Goal: Information Seeking & Learning: Learn about a topic

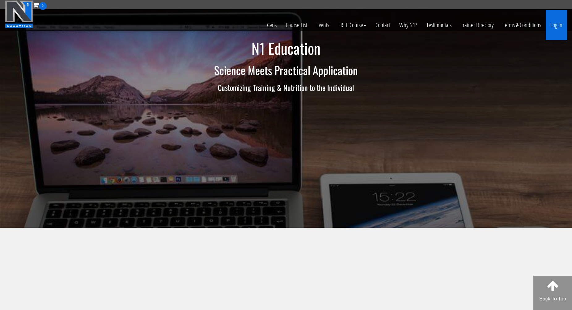
click at [559, 25] on link "Log In" at bounding box center [556, 25] width 21 height 30
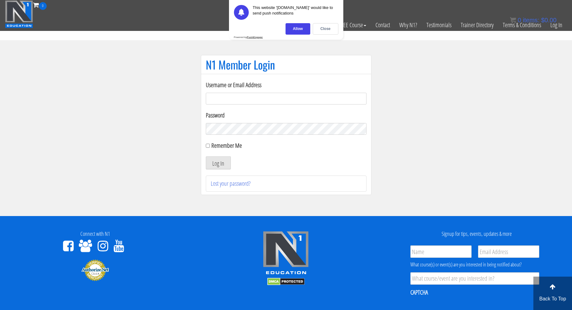
type input "[EMAIL_ADDRESS][DOMAIN_NAME]"
click at [218, 163] on button "Log In" at bounding box center [218, 162] width 25 height 13
click at [330, 26] on div "Close" at bounding box center [326, 28] width 26 height 11
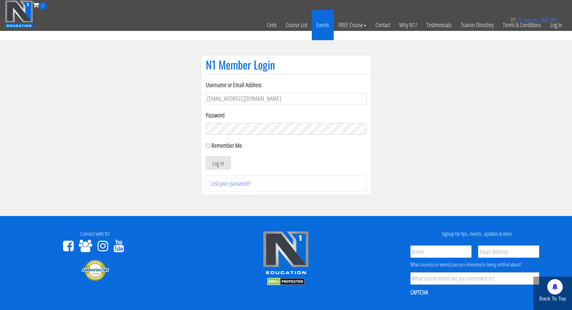
click at [325, 28] on link "Events" at bounding box center [323, 25] width 22 height 30
click at [224, 159] on button "Log In" at bounding box center [218, 162] width 25 height 13
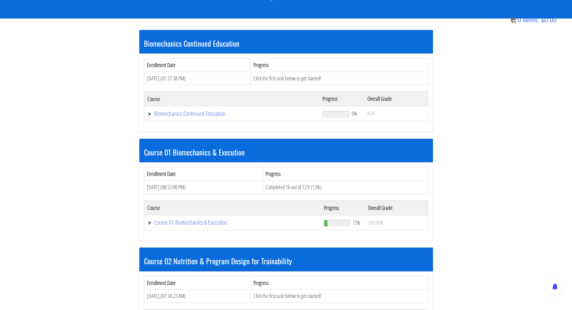
scroll to position [103, 0]
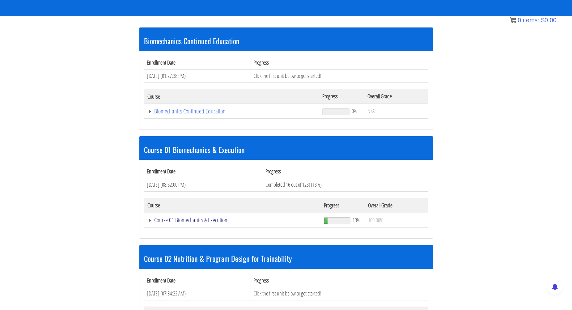
click at [188, 114] on link "Course 01 Biomechanics & Execution" at bounding box center [231, 111] width 169 height 6
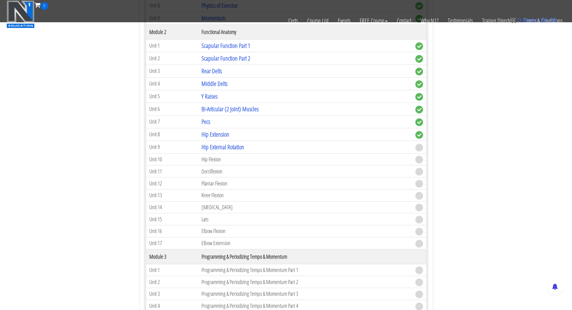
scroll to position [394, 0]
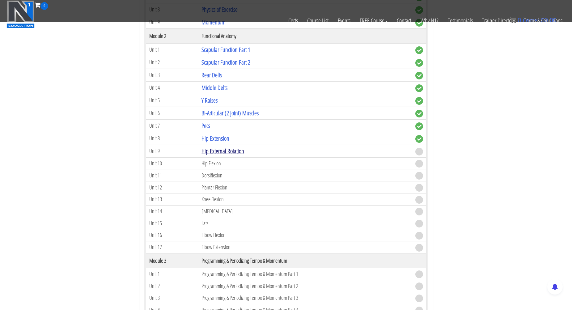
click at [215, 150] on link "Hip External Rotation" at bounding box center [222, 151] width 43 height 8
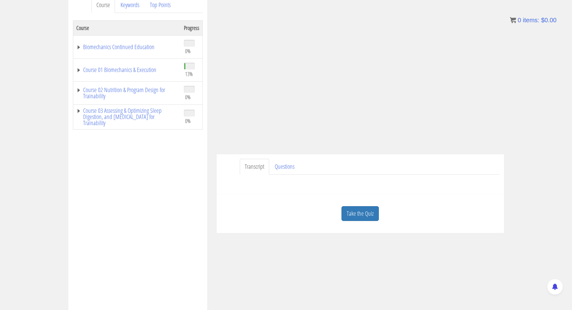
scroll to position [89, 0]
click at [285, 164] on link "Questions" at bounding box center [285, 166] width 30 height 16
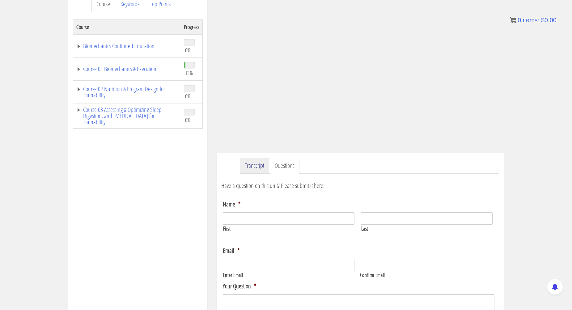
click at [258, 165] on link "Transcript" at bounding box center [254, 166] width 29 height 16
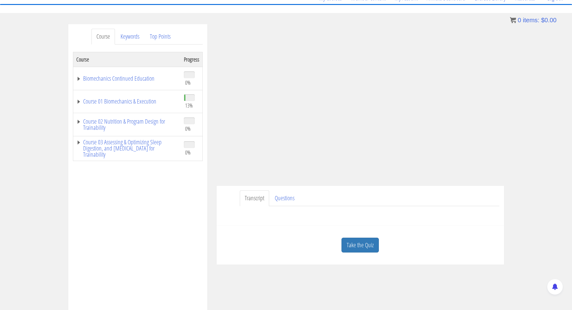
scroll to position [54, 0]
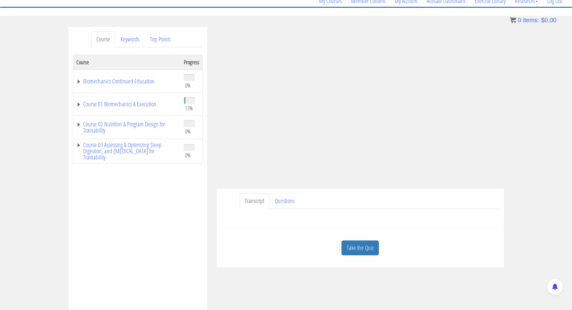
click at [360, 245] on link "Take the Quiz" at bounding box center [359, 247] width 37 height 15
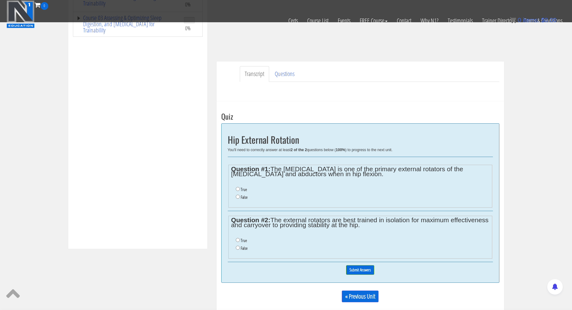
scroll to position [142, 0]
click at [244, 246] on label "False" at bounding box center [244, 248] width 7 height 5
click at [240, 246] on input "False" at bounding box center [238, 248] width 4 height 4
radio input "true"
click at [243, 196] on label "False" at bounding box center [244, 197] width 7 height 5
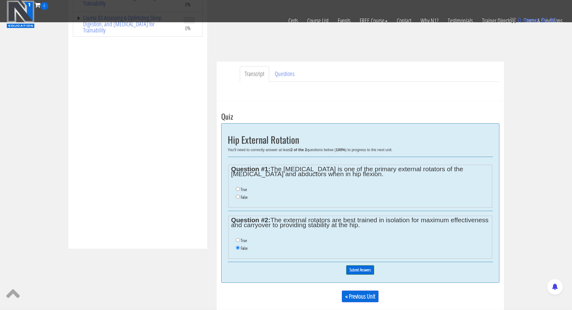
click at [240, 196] on input "False" at bounding box center [238, 197] width 4 height 4
radio input "true"
click at [371, 266] on input "Submit Answers" at bounding box center [360, 270] width 28 height 10
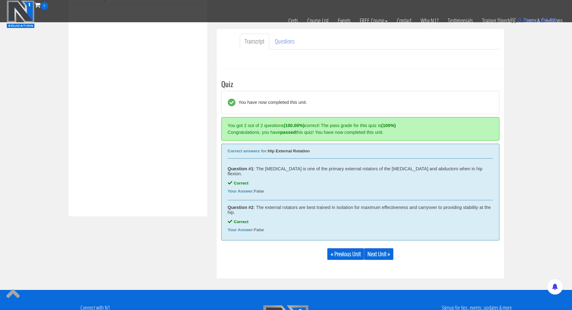
scroll to position [234, 0]
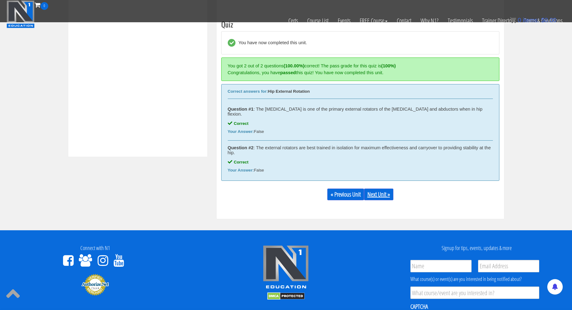
click at [381, 190] on link "Next Unit »" at bounding box center [378, 194] width 29 height 12
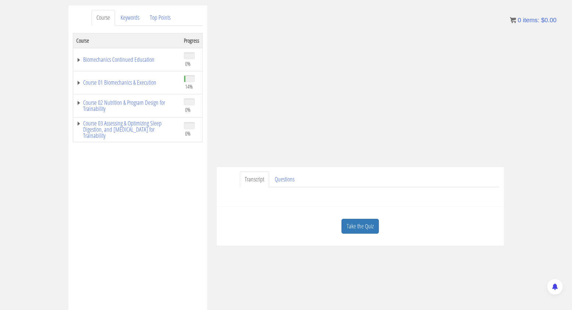
scroll to position [83, 0]
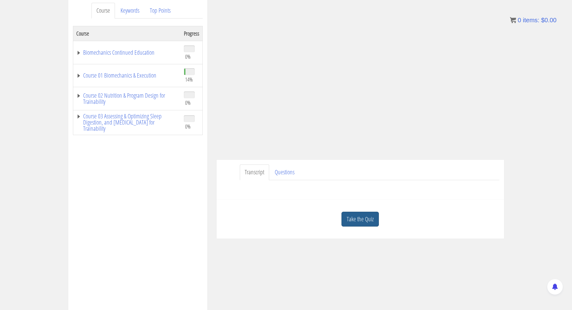
click at [365, 220] on link "Take the Quiz" at bounding box center [359, 219] width 37 height 15
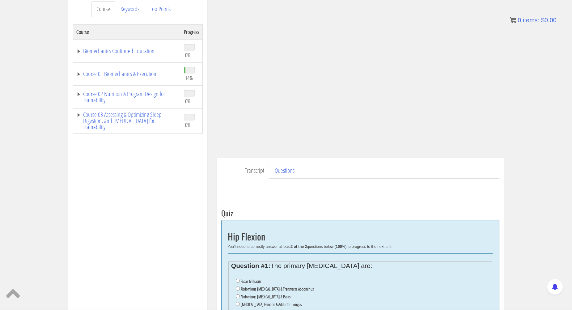
scroll to position [85, 0]
click at [246, 280] on label "Psoas & Illiacus" at bounding box center [251, 280] width 20 height 5
click at [240, 280] on input "Psoas & Illiacus" at bounding box center [238, 280] width 4 height 4
radio input "true"
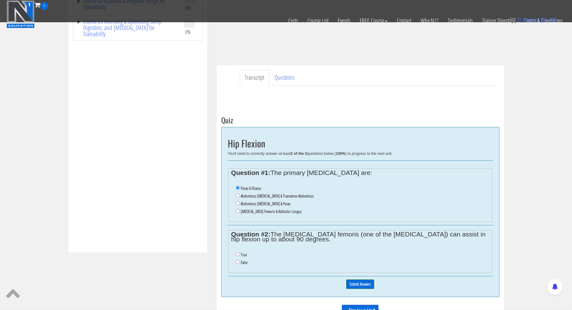
scroll to position [140, 0]
click at [244, 251] on label "True" at bounding box center [244, 253] width 6 height 5
click at [240, 251] on input "True" at bounding box center [238, 253] width 4 height 4
radio input "true"
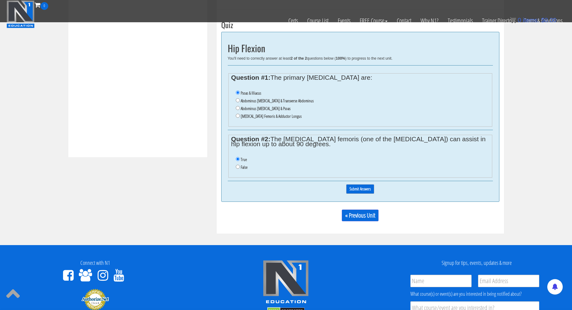
scroll to position [231, 0]
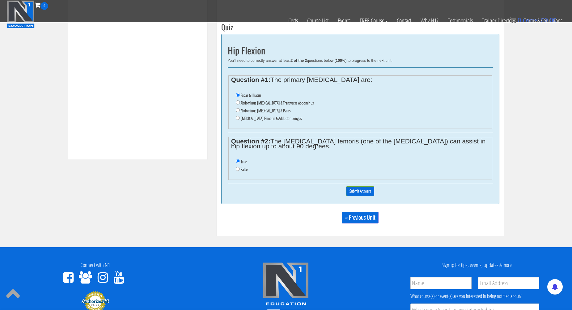
click at [361, 186] on input "Submit Answers" at bounding box center [360, 191] width 28 height 10
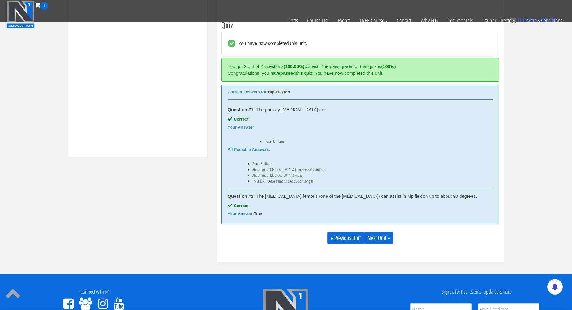
scroll to position [234, 0]
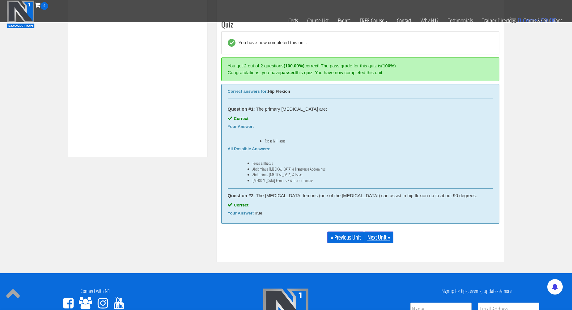
click at [378, 233] on link "Next Unit »" at bounding box center [378, 237] width 29 height 12
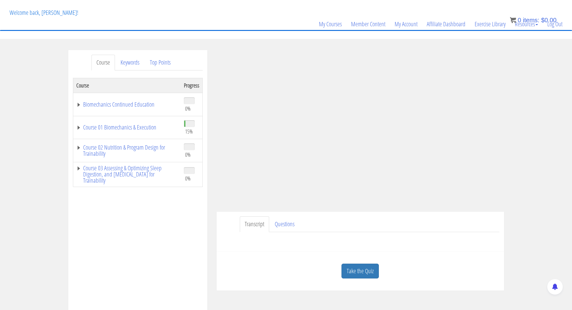
scroll to position [31, 0]
click at [363, 270] on link "Take the Quiz" at bounding box center [359, 271] width 37 height 15
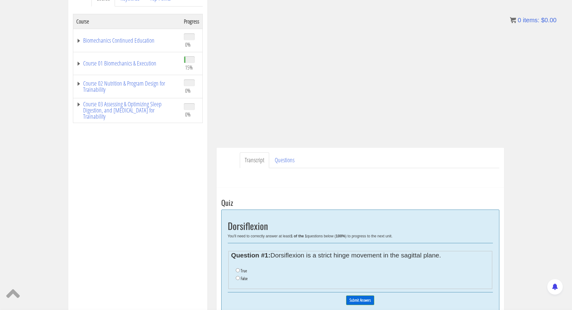
scroll to position [95, 0]
click at [245, 276] on label "False" at bounding box center [244, 278] width 7 height 5
click at [240, 276] on input "False" at bounding box center [238, 278] width 4 height 4
radio input "true"
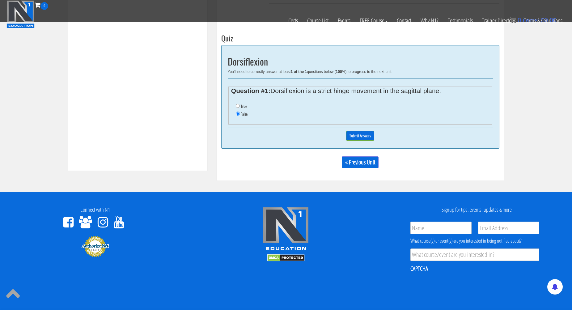
scroll to position [223, 0]
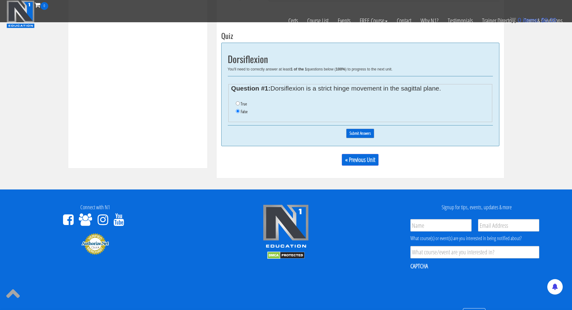
click at [363, 130] on input "Submit Answers" at bounding box center [360, 134] width 28 height 10
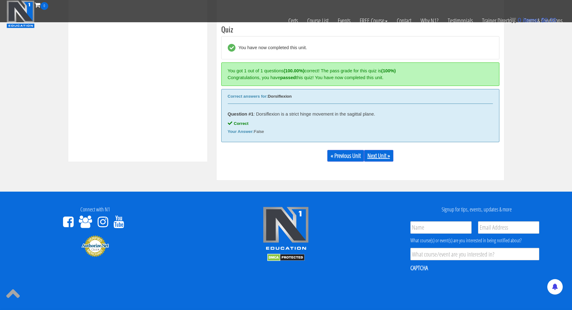
scroll to position [234, 0]
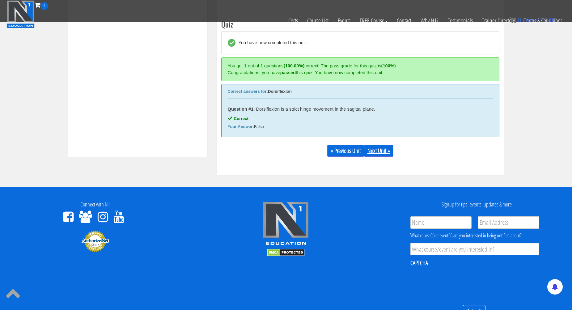
click at [381, 148] on link "Next Unit »" at bounding box center [378, 151] width 29 height 12
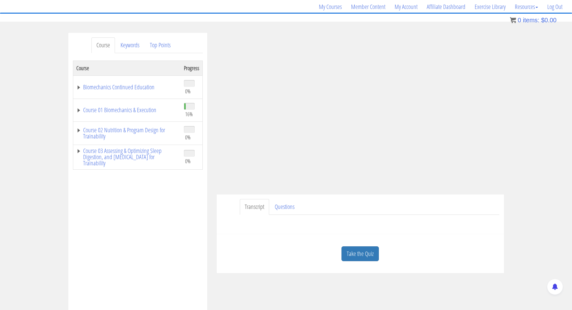
scroll to position [53, 0]
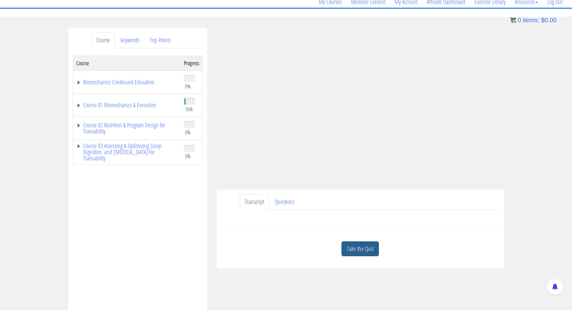
click at [372, 247] on link "Take the Quiz" at bounding box center [359, 248] width 37 height 15
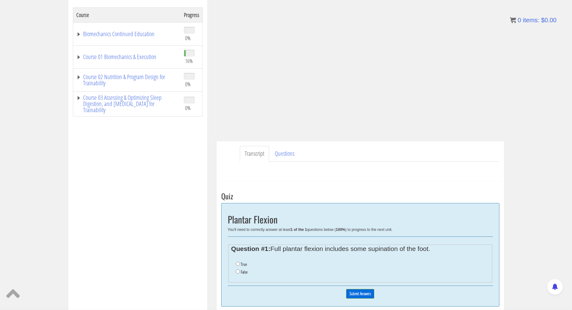
scroll to position [103, 0]
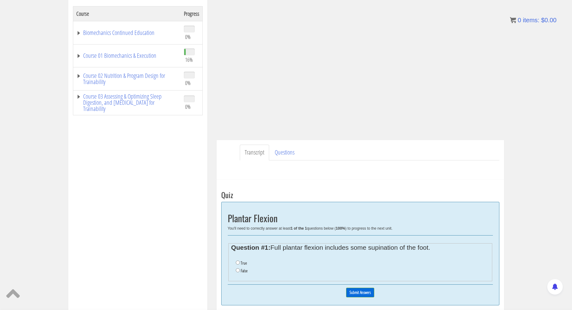
click at [238, 260] on li "True" at bounding box center [362, 263] width 253 height 8
drag, startPoint x: 241, startPoint y: 261, endPoint x: 247, endPoint y: 260, distance: 6.2
click at [241, 261] on label "True" at bounding box center [244, 262] width 6 height 5
click at [240, 261] on input "True" at bounding box center [238, 262] width 4 height 4
radio input "true"
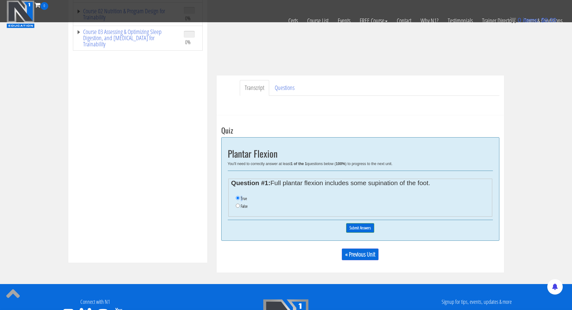
scroll to position [127, 0]
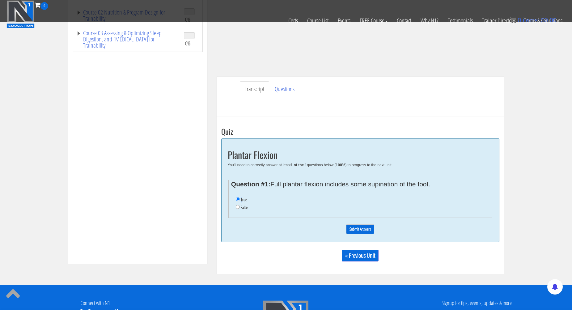
click at [361, 225] on input "Submit Answers" at bounding box center [360, 229] width 28 height 10
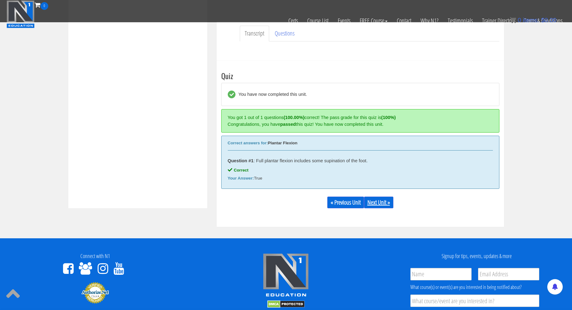
scroll to position [179, 0]
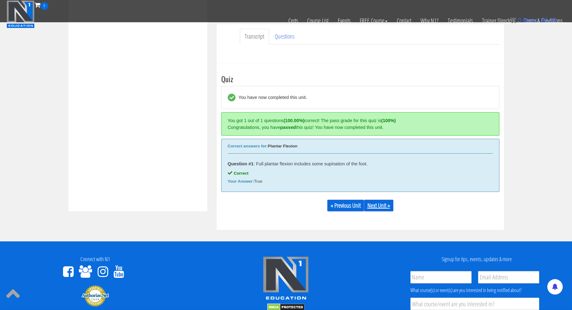
click at [382, 206] on link "Next Unit »" at bounding box center [378, 206] width 29 height 12
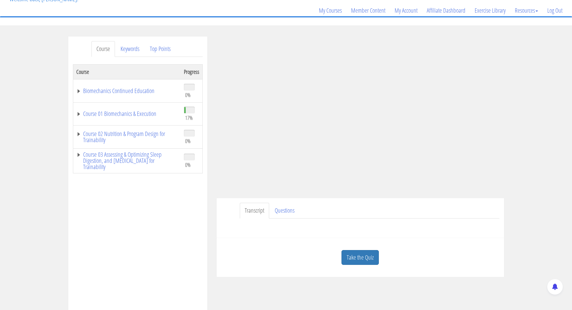
scroll to position [43, 0]
click at [370, 259] on link "Take the Quiz" at bounding box center [359, 258] width 37 height 15
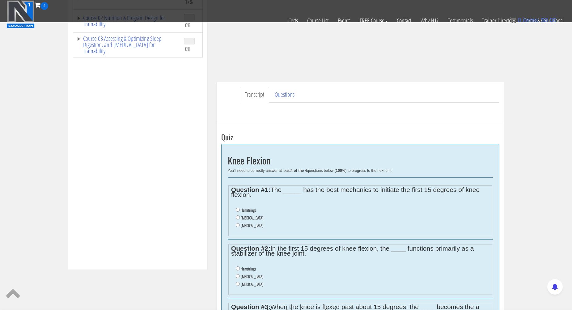
scroll to position [124, 0]
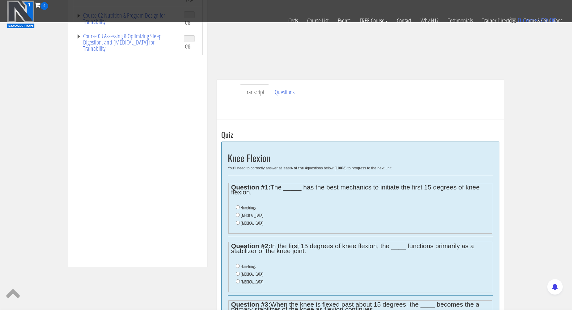
click at [251, 214] on label "Gastrocnemius" at bounding box center [252, 215] width 23 height 5
click at [240, 214] on input "Gastrocnemius" at bounding box center [238, 215] width 4 height 4
radio input "true"
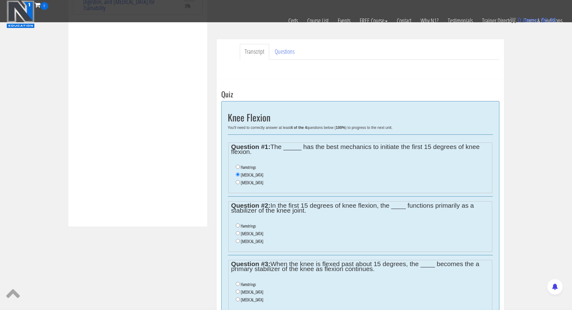
scroll to position [165, 0]
click at [253, 223] on label "Hamstrings" at bounding box center [248, 225] width 15 height 5
click at [240, 223] on input "Hamstrings" at bounding box center [238, 225] width 4 height 4
radio input "true"
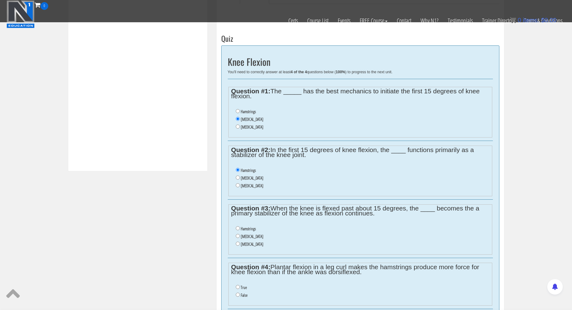
scroll to position [221, 0]
click at [255, 233] on label "Gastrocnemius" at bounding box center [252, 235] width 23 height 5
click at [240, 233] on input "Gastrocnemius" at bounding box center [238, 235] width 4 height 4
radio input "true"
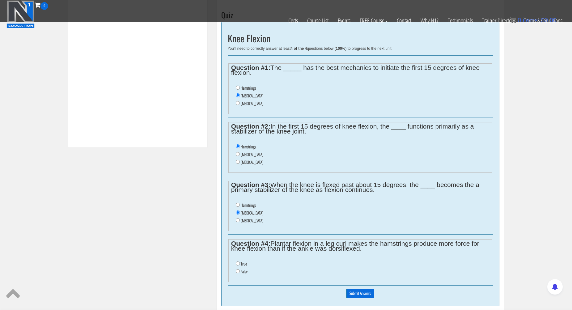
scroll to position [244, 0]
drag, startPoint x: 242, startPoint y: 254, endPoint x: 253, endPoint y: 254, distance: 11.1
click at [242, 261] on label "True" at bounding box center [244, 263] width 6 height 5
click at [240, 261] on input "True" at bounding box center [238, 263] width 4 height 4
radio input "true"
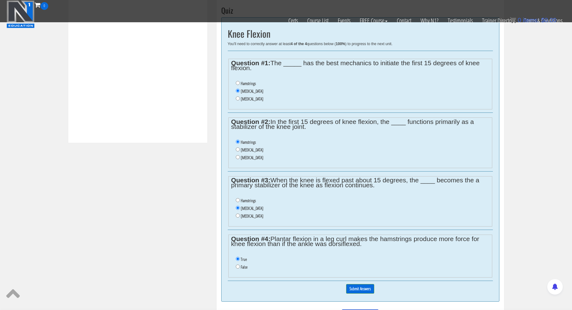
scroll to position [249, 0]
drag, startPoint x: 272, startPoint y: 228, endPoint x: 362, endPoint y: 232, distance: 90.0
click at [362, 236] on legend "Question #4: Plantar flexion in a leg curl makes the hamstrings produce more fo…" at bounding box center [360, 241] width 258 height 10
copy legend "Plantar flexion in a leg curl makes the hamstrings produce more force for knee …"
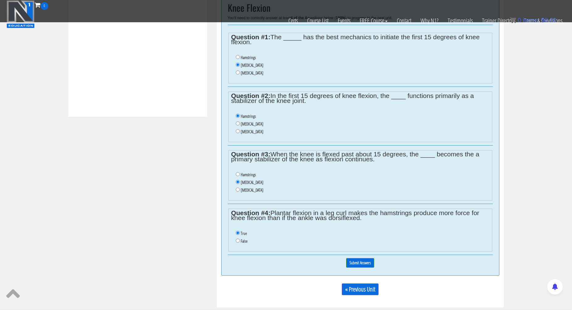
scroll to position [275, 0]
click at [519, 150] on div "Course Keywords Top Points Course Progress Biomechanics Continued Education 0% …" at bounding box center [286, 37] width 572 height 540
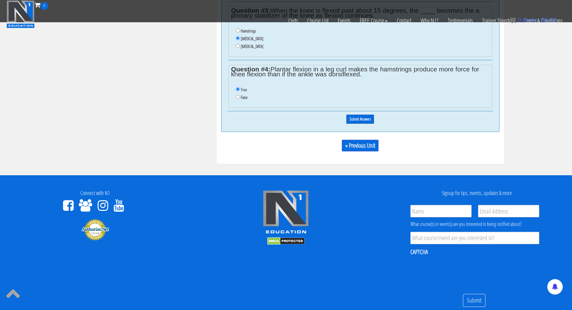
scroll to position [417, 0]
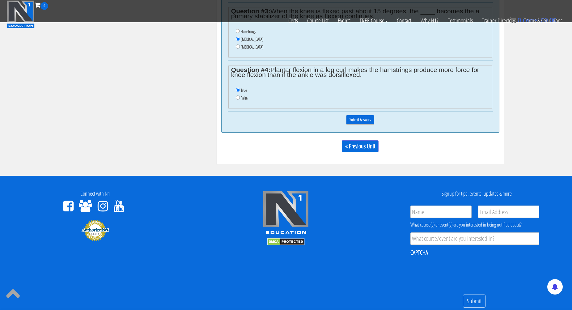
click at [361, 115] on input "Submit Answers" at bounding box center [360, 120] width 28 height 10
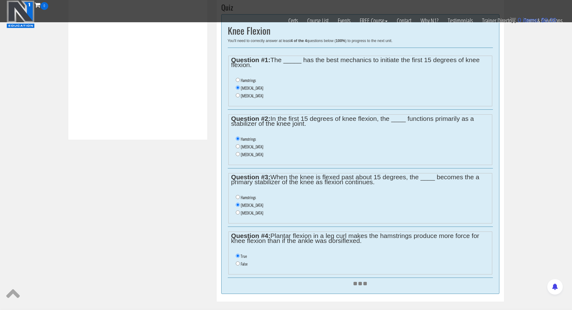
scroll to position [250, 0]
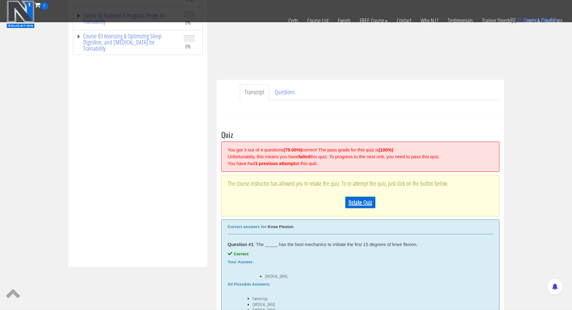
scroll to position [121, 0]
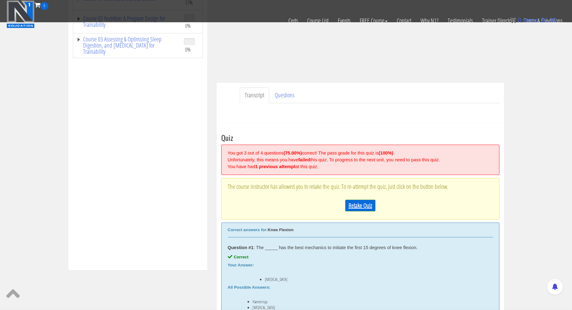
click at [361, 206] on link "Retake Quiz" at bounding box center [360, 206] width 30 height 12
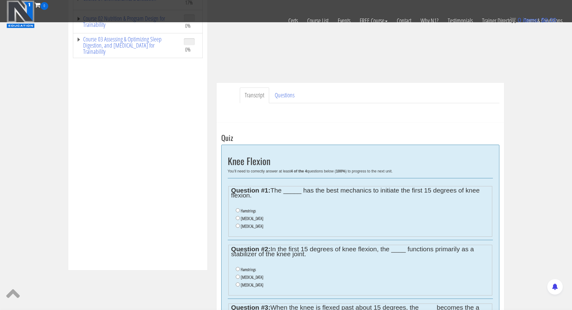
click at [252, 216] on label "Gastrocnemius" at bounding box center [252, 218] width 23 height 5
click at [240, 216] on input "Gastrocnemius" at bounding box center [238, 218] width 4 height 4
radio input "true"
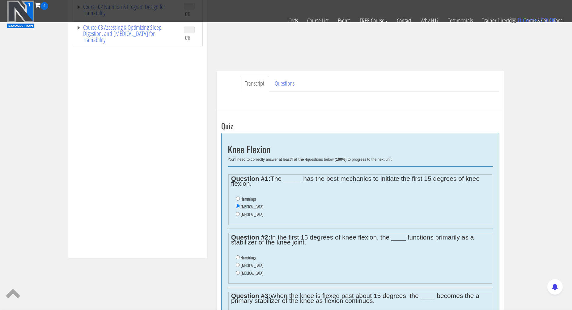
scroll to position [134, 0]
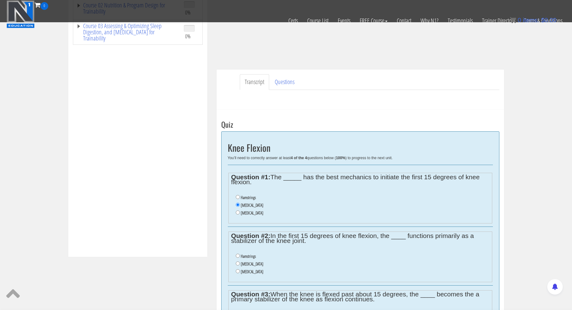
click at [249, 254] on label "Hamstrings" at bounding box center [248, 256] width 15 height 5
click at [240, 254] on input "Hamstrings" at bounding box center [238, 256] width 4 height 4
radio input "true"
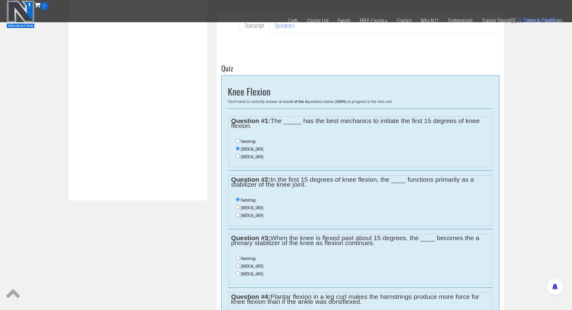
scroll to position [192, 0]
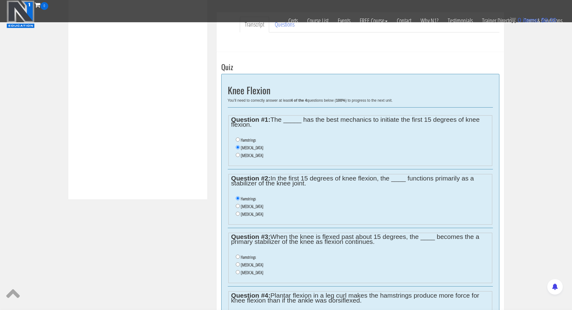
click at [250, 262] on label "Gastrocnemius" at bounding box center [252, 264] width 23 height 5
click at [240, 262] on input "Gastrocnemius" at bounding box center [238, 264] width 4 height 4
radio input "true"
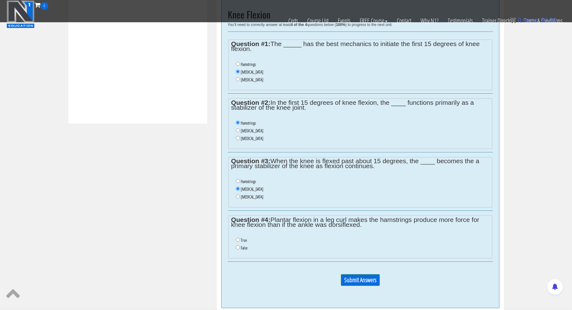
scroll to position [268, 0]
click at [242, 237] on label "True" at bounding box center [244, 239] width 6 height 5
click at [240, 237] on input "True" at bounding box center [238, 239] width 4 height 4
radio input "true"
drag, startPoint x: 243, startPoint y: 236, endPoint x: 313, endPoint y: 239, distance: 70.2
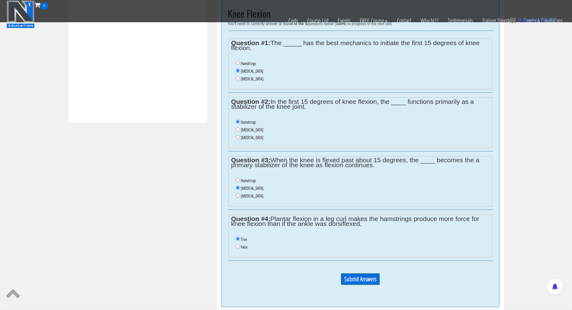
click at [243, 244] on label "False" at bounding box center [244, 246] width 7 height 5
click at [240, 244] on input "False" at bounding box center [238, 246] width 4 height 4
radio input "true"
click at [361, 273] on input "Submit Answers" at bounding box center [360, 279] width 39 height 12
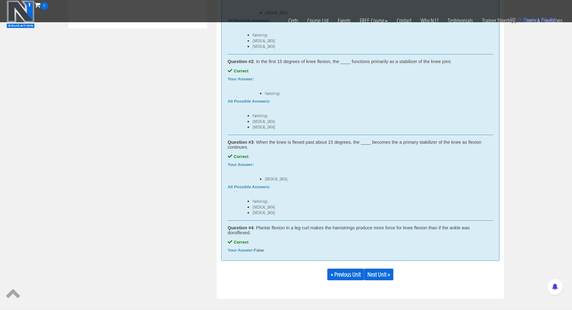
scroll to position [356, 0]
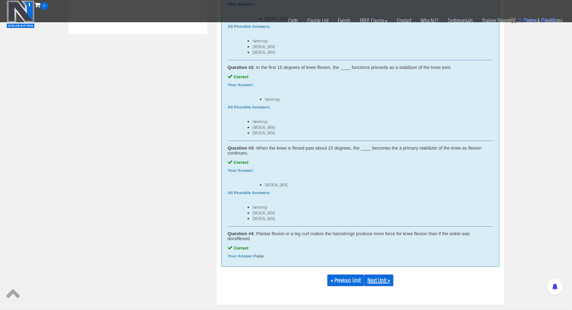
click at [378, 278] on link "Next Unit »" at bounding box center [378, 280] width 29 height 12
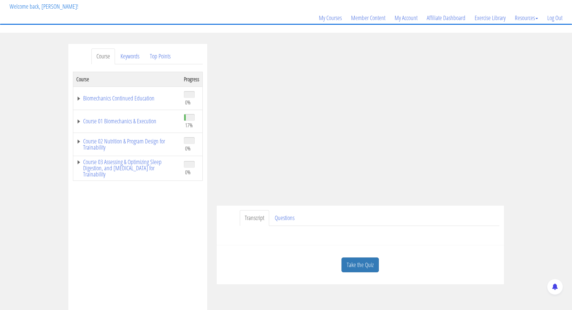
scroll to position [32, 0]
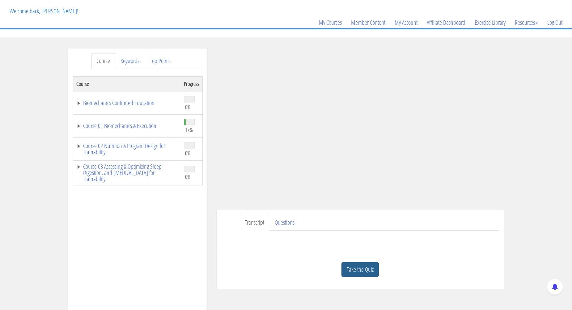
click at [369, 270] on link "Take the Quiz" at bounding box center [359, 269] width 37 height 15
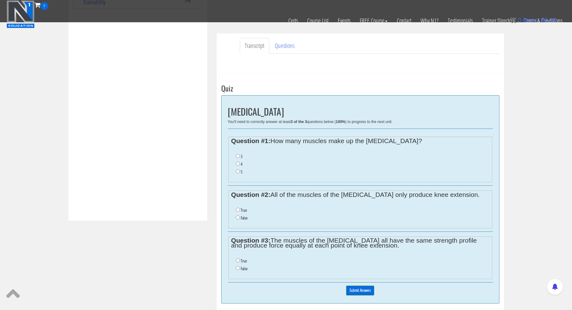
scroll to position [170, 0]
click at [238, 162] on input "4" at bounding box center [238, 164] width 4 height 4
radio input "true"
click at [241, 216] on label "False" at bounding box center [244, 218] width 7 height 5
click at [240, 216] on input "False" at bounding box center [238, 218] width 4 height 4
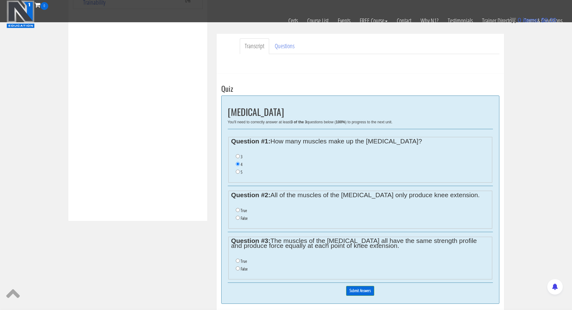
radio input "true"
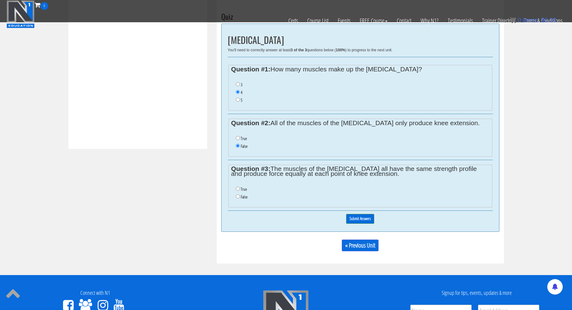
scroll to position [243, 0]
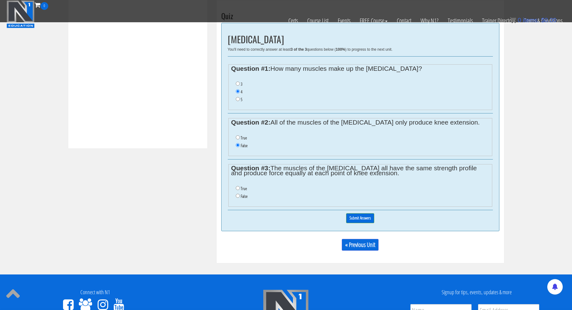
drag, startPoint x: 243, startPoint y: 190, endPoint x: 260, endPoint y: 192, distance: 17.2
click at [244, 194] on label "False" at bounding box center [244, 196] width 7 height 5
click at [240, 194] on input "False" at bounding box center [238, 196] width 4 height 4
radio input "true"
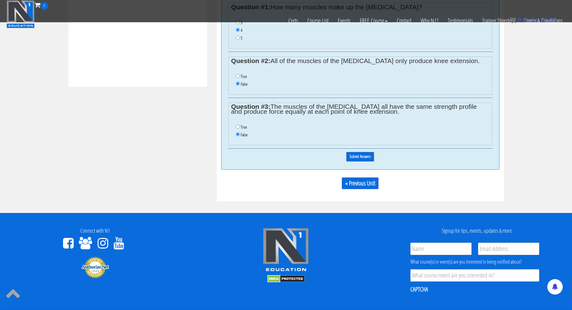
scroll to position [303, 0]
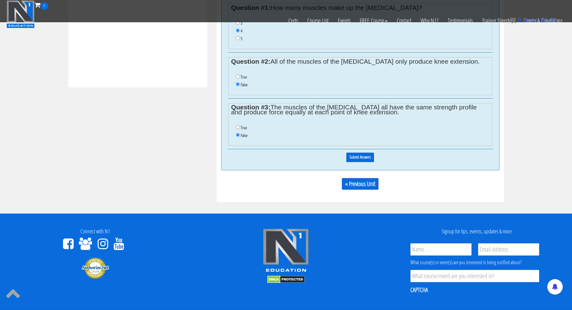
click at [362, 152] on input "Submit Answers" at bounding box center [360, 157] width 28 height 10
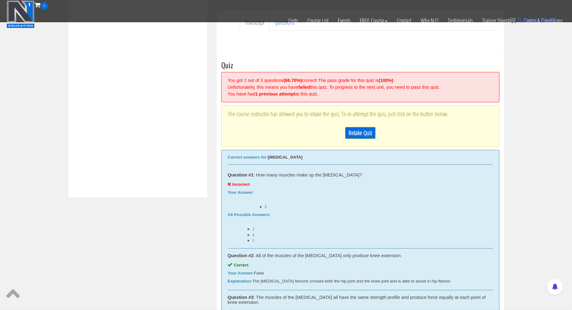
scroll to position [233, 0]
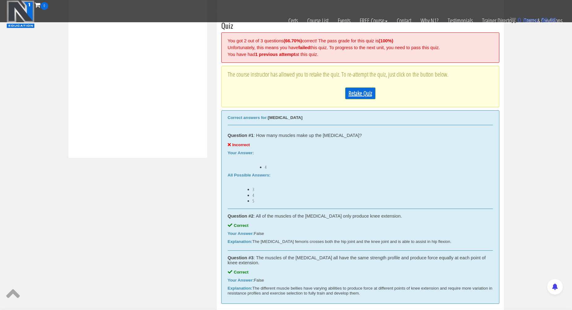
click at [365, 93] on link "Retake Quiz" at bounding box center [360, 93] width 30 height 12
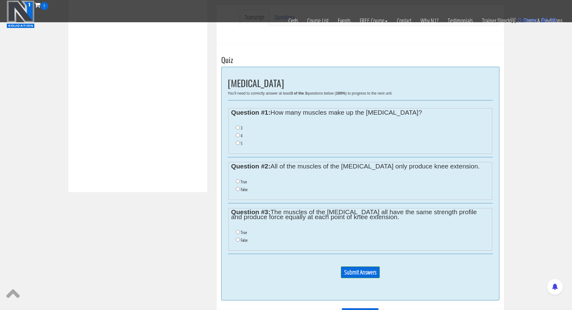
scroll to position [199, 0]
click at [241, 141] on label "5" at bounding box center [242, 142] width 2 height 5
click at [240, 141] on input "5" at bounding box center [238, 142] width 4 height 4
radio input "true"
click at [242, 186] on label "False" at bounding box center [244, 188] width 7 height 5
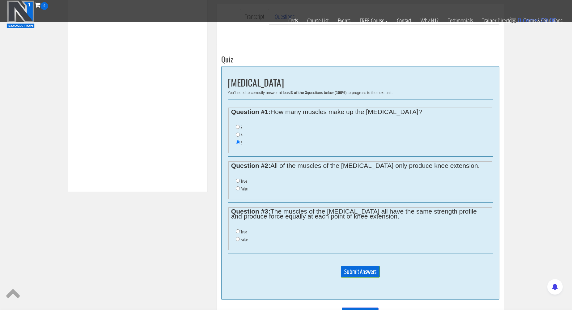
click at [240, 186] on input "False" at bounding box center [238, 188] width 4 height 4
radio input "true"
click at [243, 237] on label "False" at bounding box center [244, 239] width 7 height 5
click at [240, 237] on input "False" at bounding box center [238, 239] width 4 height 4
radio input "true"
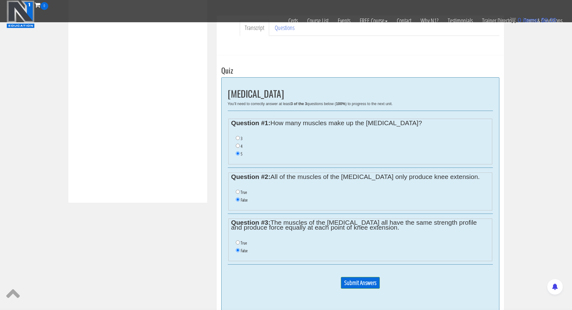
scroll to position [192, 0]
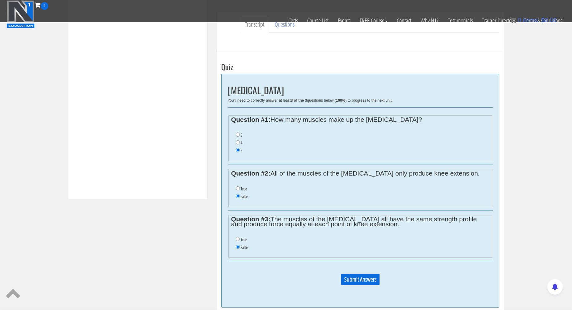
click at [371, 273] on input "Submit Answers" at bounding box center [360, 279] width 39 height 12
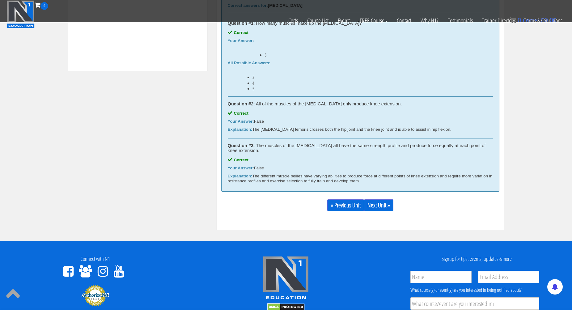
scroll to position [319, 0]
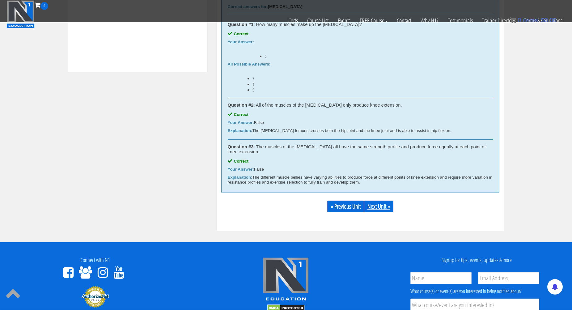
click at [386, 207] on link "Next Unit »" at bounding box center [378, 206] width 29 height 12
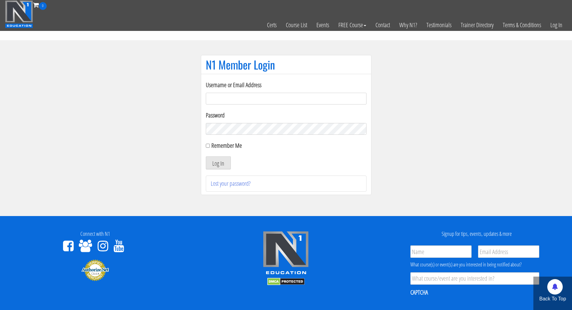
type input "[EMAIL_ADDRESS][DOMAIN_NAME]"
click at [218, 163] on button "Log In" at bounding box center [218, 162] width 25 height 13
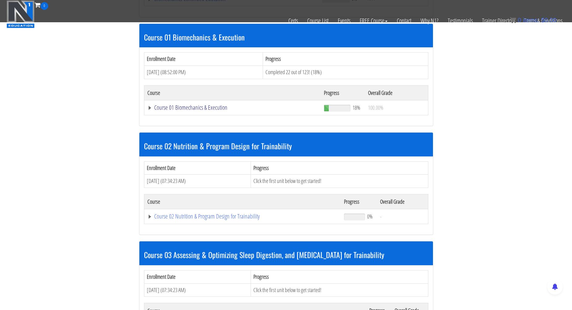
scroll to position [177, 0]
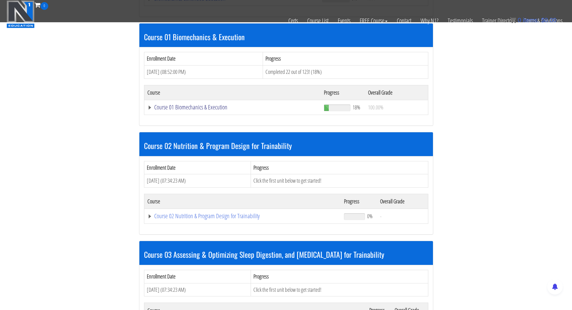
drag, startPoint x: 183, startPoint y: 106, endPoint x: 187, endPoint y: 107, distance: 3.7
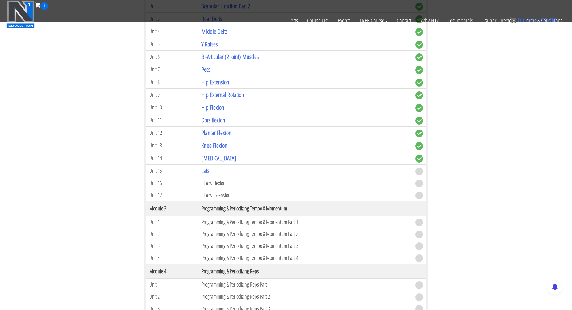
scroll to position [466, 0]
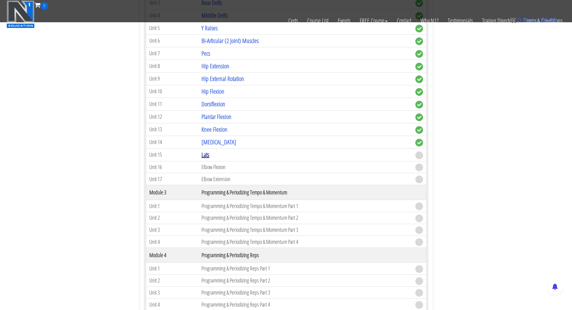
click at [207, 153] on link "Lats" at bounding box center [205, 154] width 8 height 8
click at [209, 154] on link "Lats" at bounding box center [205, 154] width 8 height 8
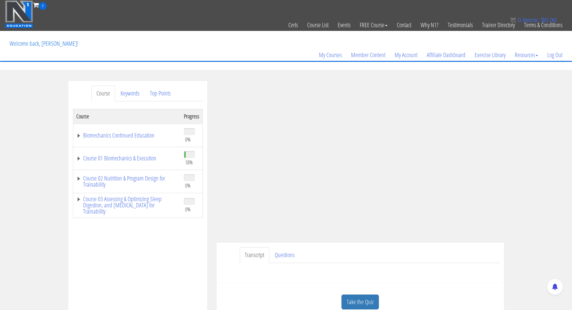
click at [358, 297] on link "Take the Quiz" at bounding box center [359, 301] width 37 height 15
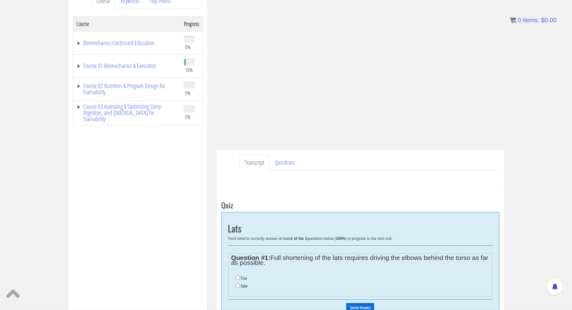
scroll to position [92, 0]
click at [245, 278] on label "True" at bounding box center [244, 278] width 6 height 5
click at [240, 278] on input "True" at bounding box center [238, 278] width 4 height 4
radio input "true"
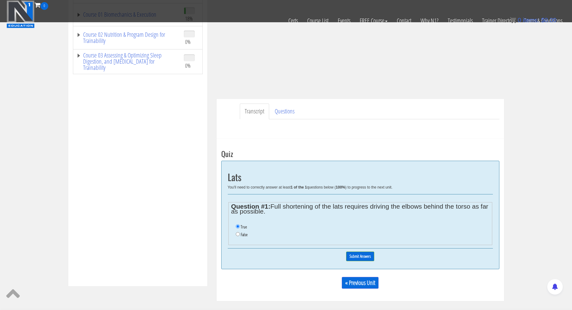
scroll to position [99, 0]
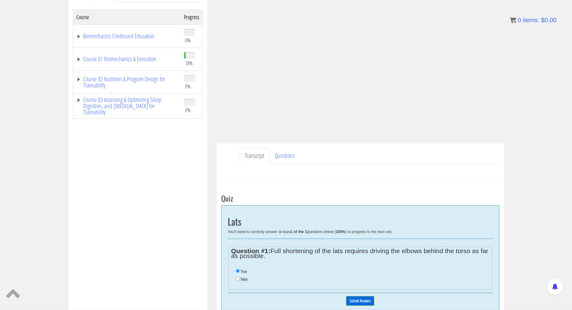
click at [357, 301] on input "Submit Answers" at bounding box center [360, 301] width 28 height 10
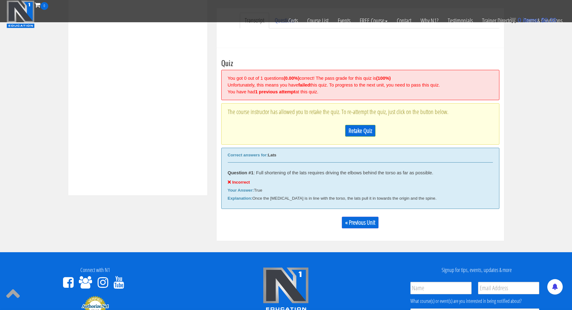
scroll to position [192, 0]
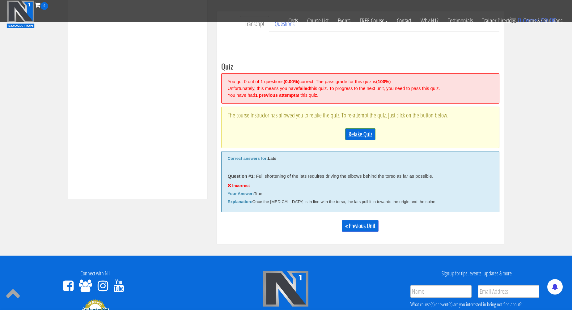
click at [364, 131] on link "Retake Quiz" at bounding box center [360, 134] width 30 height 12
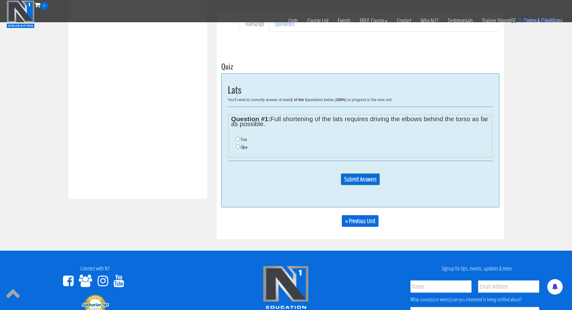
click at [243, 146] on label "False" at bounding box center [244, 147] width 7 height 5
click at [240, 146] on input "False" at bounding box center [238, 147] width 4 height 4
radio input "true"
click at [372, 181] on input "Submit Answers" at bounding box center [360, 179] width 39 height 12
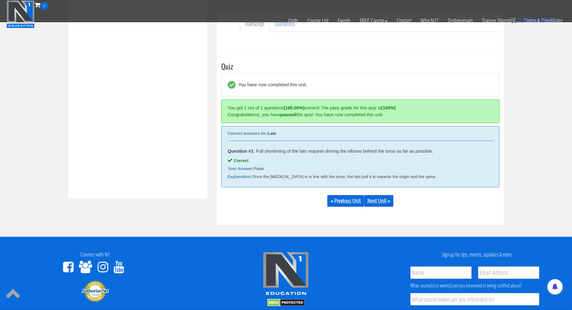
scroll to position [234, 0]
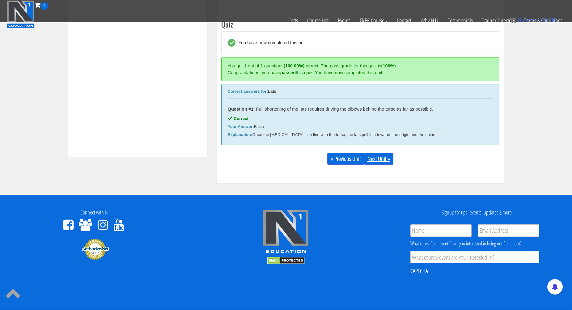
click at [379, 160] on link "Next Unit »" at bounding box center [378, 159] width 29 height 12
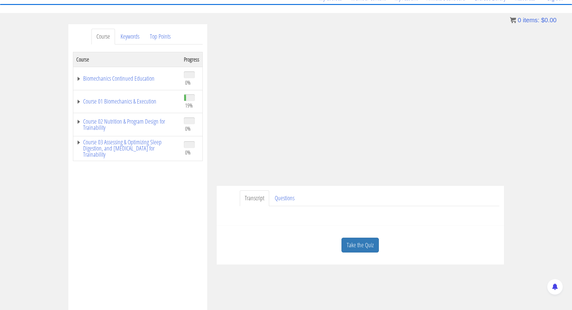
scroll to position [53, 0]
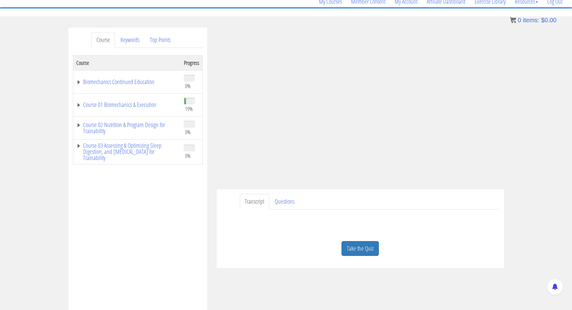
click at [359, 253] on link "Take the Quiz" at bounding box center [359, 248] width 37 height 15
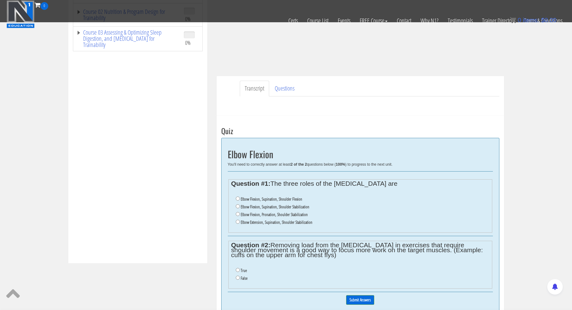
scroll to position [128, 0]
click at [272, 196] on label "Elbow Flexion, Supination, Shoulder Flexion" at bounding box center [271, 198] width 61 height 5
click at [240, 196] on input "Elbow Flexion, Supination, Shoulder Flexion" at bounding box center [238, 198] width 4 height 4
radio input "true"
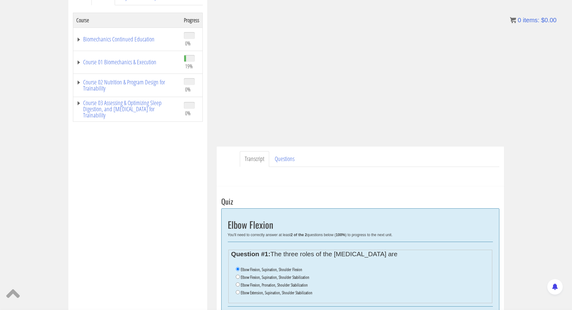
scroll to position [96, 0]
click at [238, 275] on input "Elbow Flexion, Supination, Shoulder Stabilization" at bounding box center [238, 276] width 4 height 4
radio input "true"
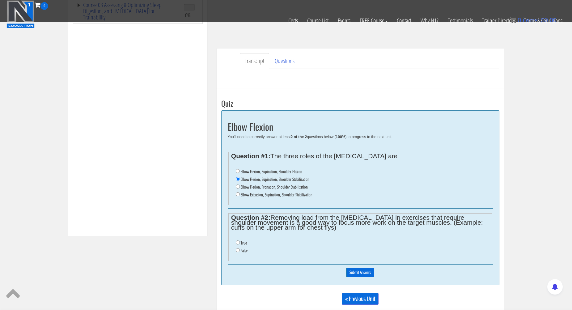
scroll to position [163, 0]
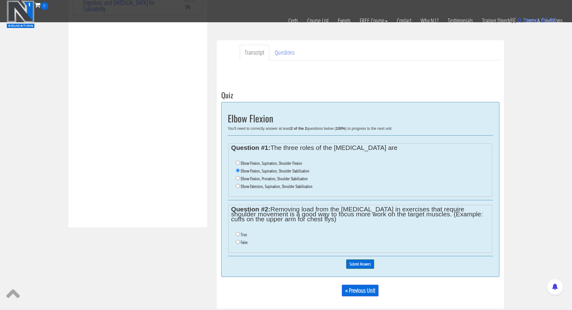
click at [238, 240] on input "False" at bounding box center [238, 242] width 4 height 4
radio input "true"
click at [372, 259] on input "Submit Answers" at bounding box center [360, 264] width 28 height 10
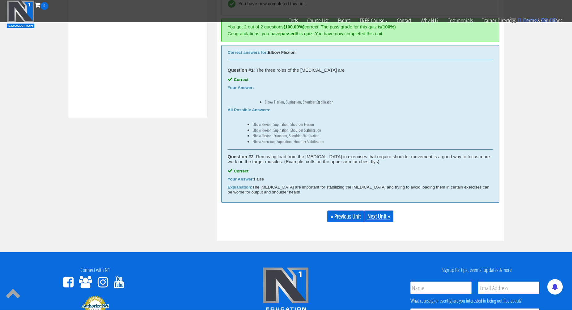
scroll to position [272, 0]
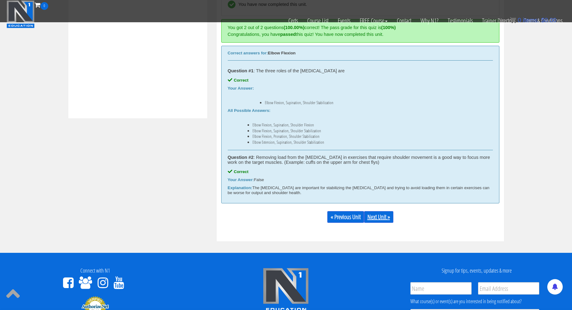
click at [385, 217] on link "Next Unit »" at bounding box center [378, 217] width 29 height 12
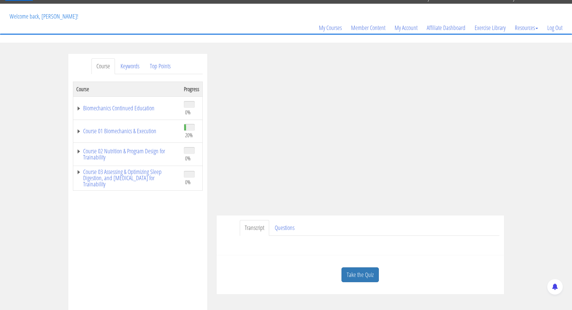
scroll to position [28, 0]
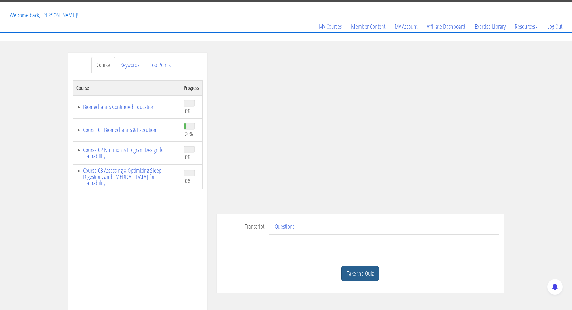
click at [362, 266] on link "Take the Quiz" at bounding box center [359, 273] width 37 height 15
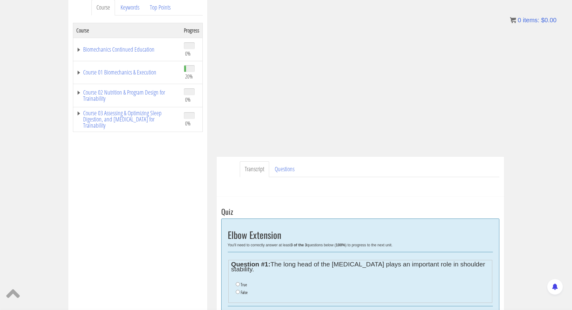
scroll to position [86, 0]
click at [245, 282] on label "True" at bounding box center [244, 284] width 6 height 5
click at [240, 282] on input "True" at bounding box center [238, 284] width 4 height 4
radio input "true"
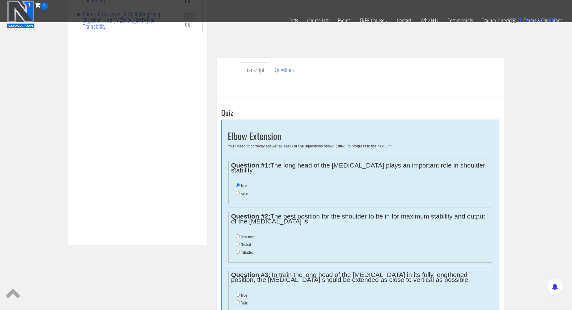
scroll to position [153, 0]
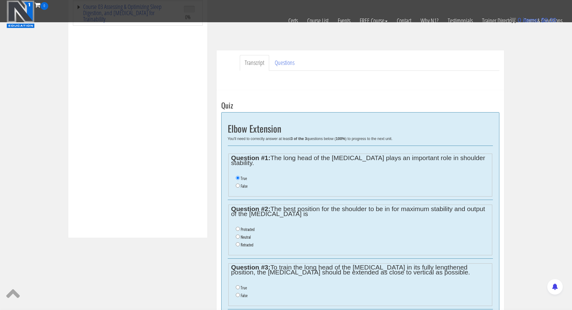
click at [249, 234] on label "Neutral" at bounding box center [246, 236] width 10 height 5
click at [240, 234] on input "Neutral" at bounding box center [238, 236] width 4 height 4
radio input "true"
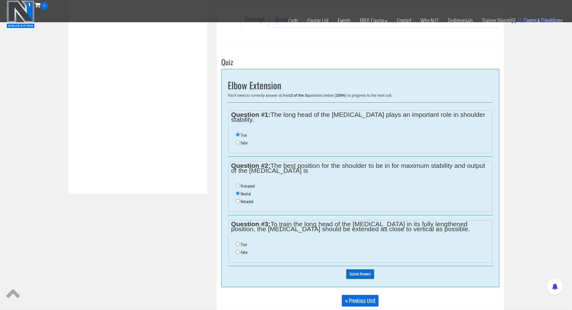
scroll to position [195, 0]
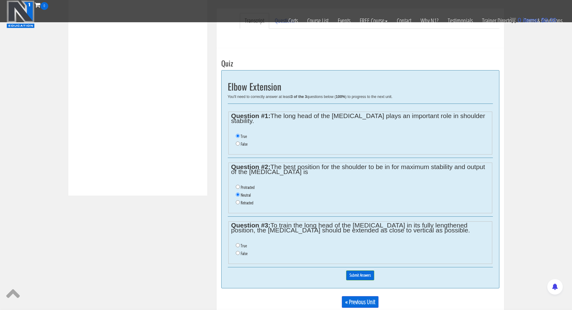
click at [243, 251] on label "False" at bounding box center [244, 253] width 7 height 5
click at [240, 251] on input "False" at bounding box center [238, 253] width 4 height 4
radio input "true"
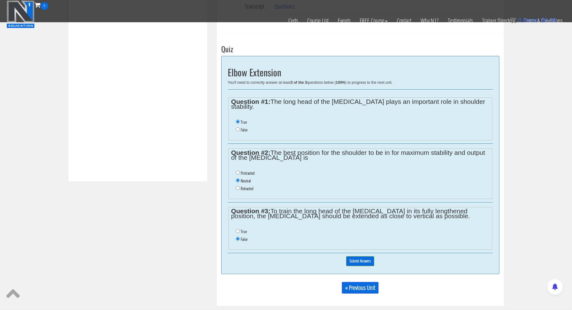
scroll to position [220, 0]
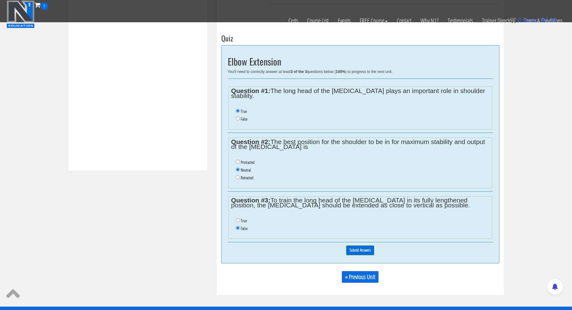
drag, startPoint x: 364, startPoint y: 239, endPoint x: 368, endPoint y: 239, distance: 3.8
click at [364, 245] on input "Submit Answers" at bounding box center [360, 250] width 28 height 10
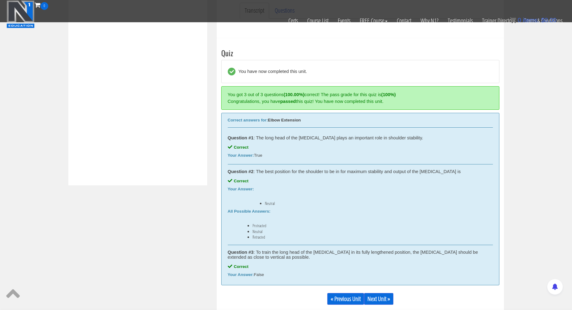
scroll to position [218, 0]
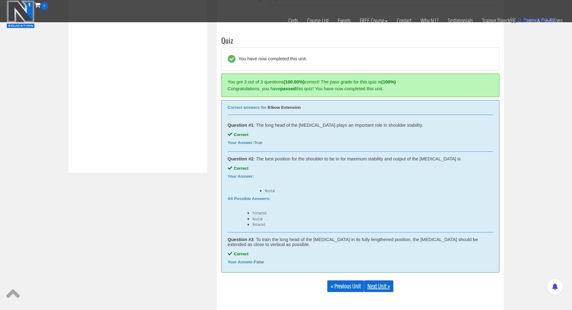
click at [379, 281] on link "Next Unit »" at bounding box center [378, 286] width 29 height 12
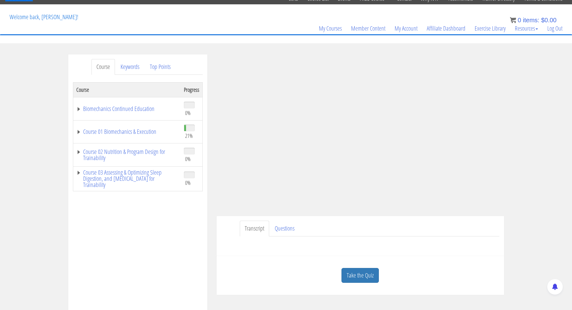
scroll to position [28, 0]
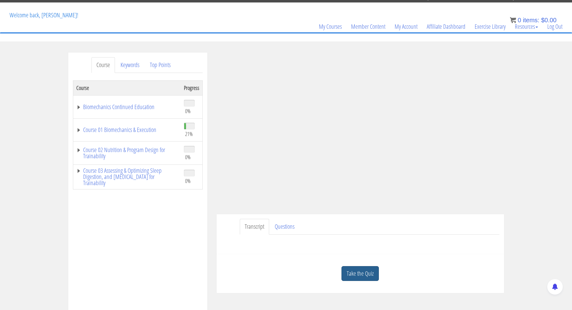
click at [360, 272] on link "Take the Quiz" at bounding box center [359, 273] width 37 height 15
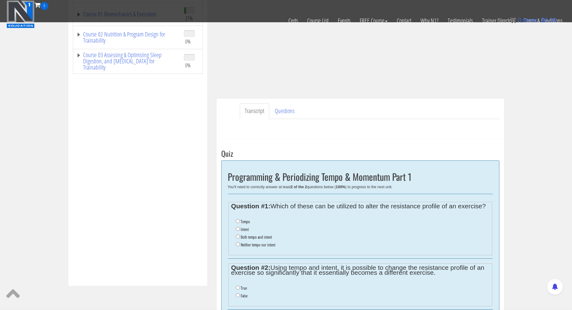
scroll to position [129, 0]
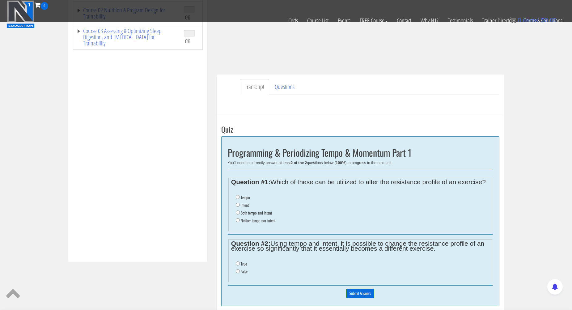
click at [251, 210] on label "Both tempo and intent" at bounding box center [256, 212] width 31 height 5
click at [240, 210] on input "Both tempo and intent" at bounding box center [238, 212] width 4 height 4
radio input "true"
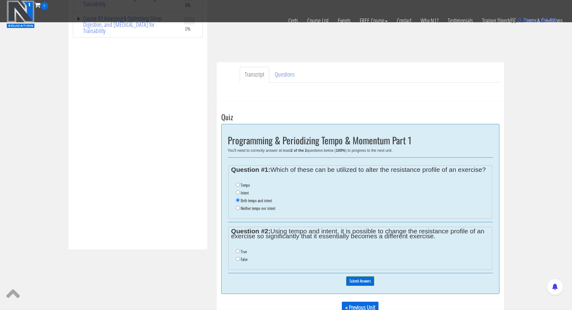
scroll to position [142, 0]
click at [241, 248] on label "True" at bounding box center [244, 250] width 6 height 5
click at [240, 248] on input "True" at bounding box center [238, 250] width 4 height 4
radio input "true"
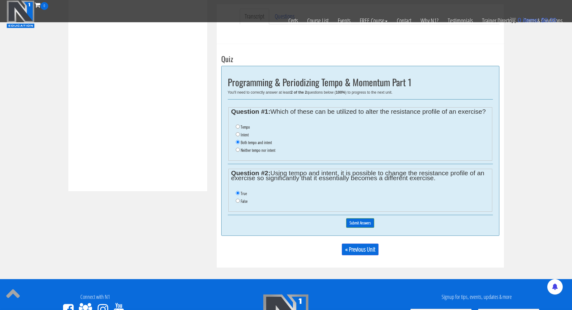
scroll to position [200, 0]
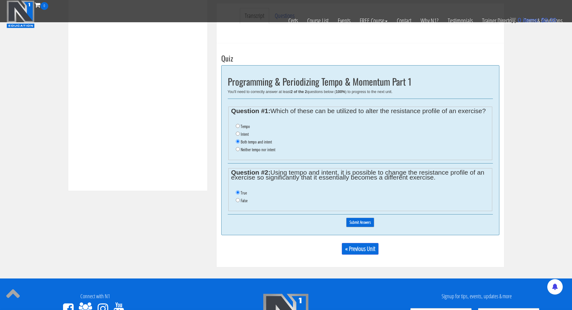
click at [358, 217] on input "Submit Answers" at bounding box center [360, 222] width 28 height 10
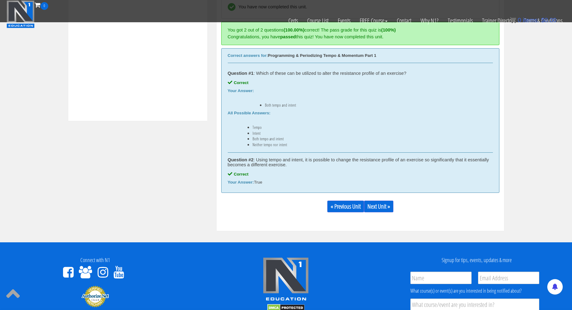
scroll to position [307, 0]
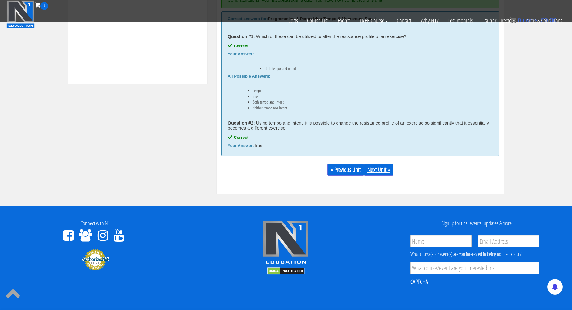
click at [374, 169] on link "Next Unit »" at bounding box center [378, 170] width 29 height 12
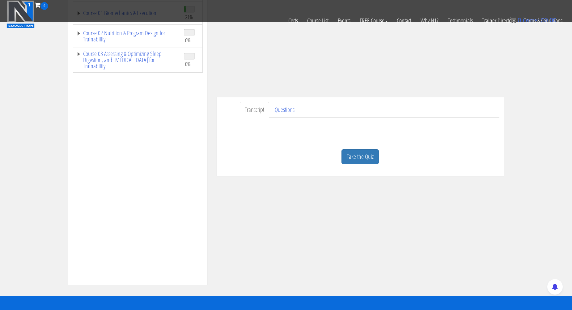
scroll to position [132, 0]
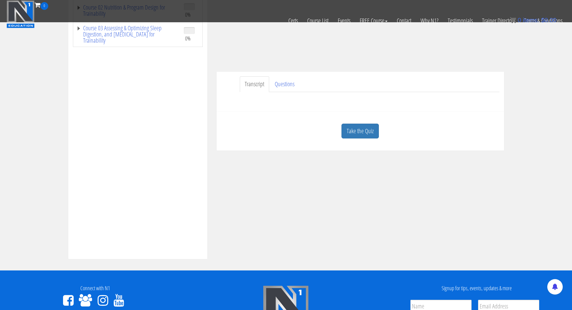
click at [357, 132] on link "Take the Quiz" at bounding box center [359, 131] width 37 height 15
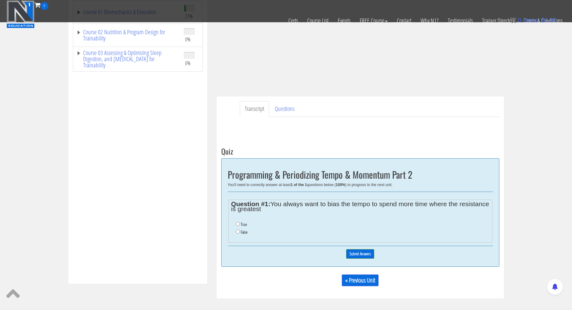
scroll to position [110, 0]
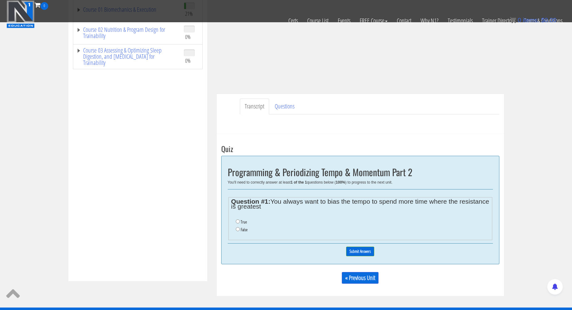
click at [244, 227] on label "False" at bounding box center [244, 229] width 7 height 5
click at [240, 227] on input "False" at bounding box center [238, 229] width 4 height 4
radio input "true"
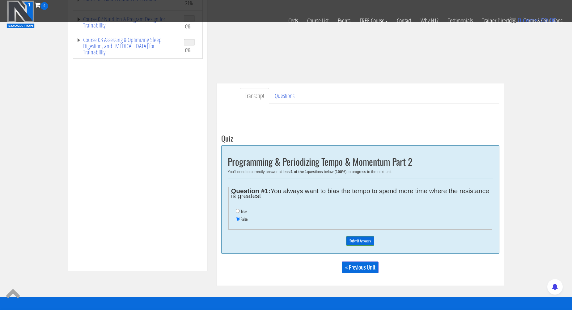
scroll to position [122, 0]
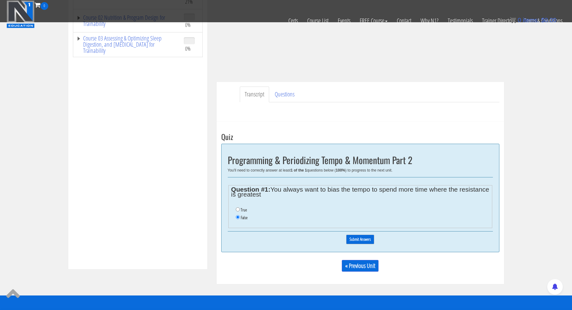
click at [365, 237] on input "Submit Answers" at bounding box center [360, 239] width 28 height 10
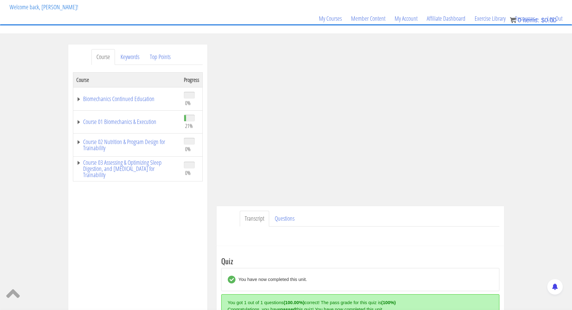
scroll to position [35, 0]
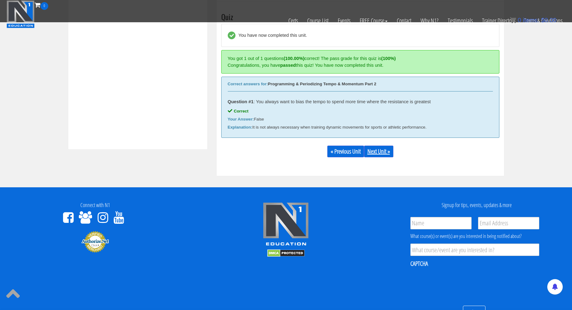
click at [381, 146] on div "« Previous Unit Next Unit »" at bounding box center [360, 151] width 278 height 21
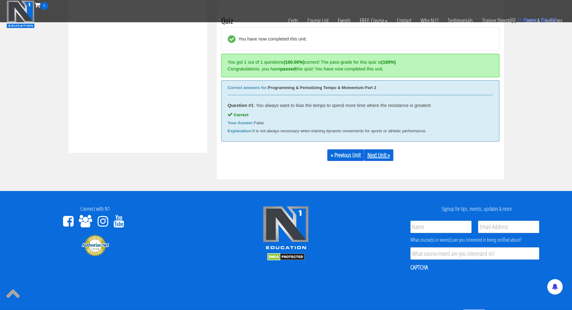
scroll to position [238, 0]
click at [384, 154] on link "Next Unit »" at bounding box center [378, 155] width 29 height 12
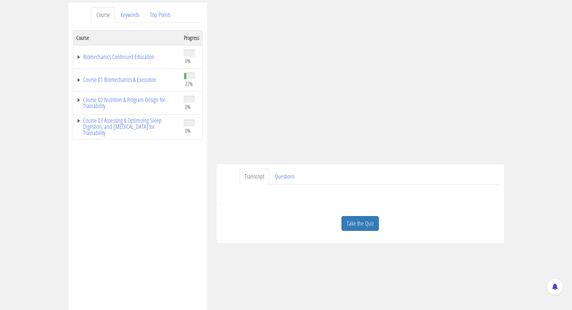
scroll to position [73, 0]
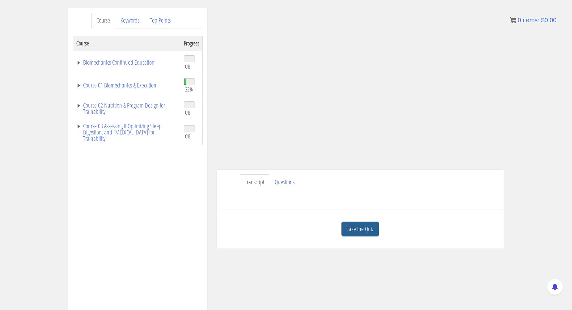
click at [368, 231] on link "Take the Quiz" at bounding box center [359, 228] width 37 height 15
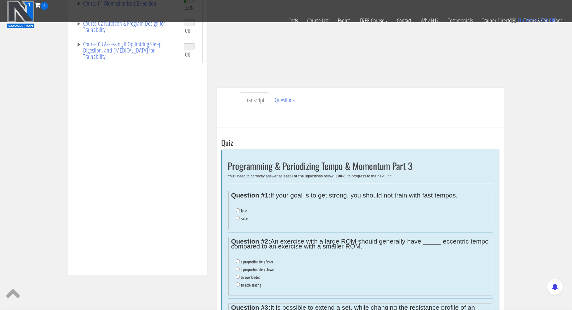
scroll to position [116, 0]
click at [246, 209] on label "True" at bounding box center [244, 211] width 6 height 5
click at [240, 209] on input "True" at bounding box center [238, 211] width 4 height 4
radio input "true"
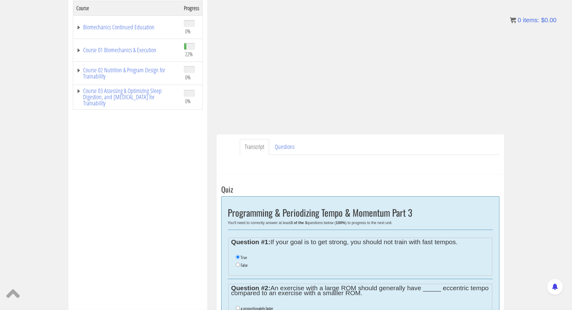
scroll to position [108, 0]
click at [242, 263] on label "False" at bounding box center [244, 265] width 7 height 5
click at [240, 263] on input "False" at bounding box center [238, 265] width 4 height 4
radio input "true"
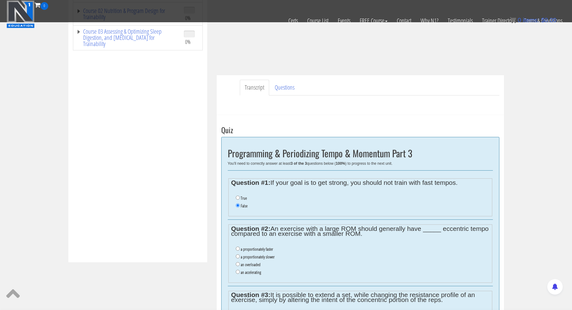
scroll to position [129, 0]
click at [270, 246] on label "a proportionately faster" at bounding box center [257, 248] width 32 height 5
click at [240, 246] on input "a proportionately faster" at bounding box center [238, 248] width 4 height 4
radio input "true"
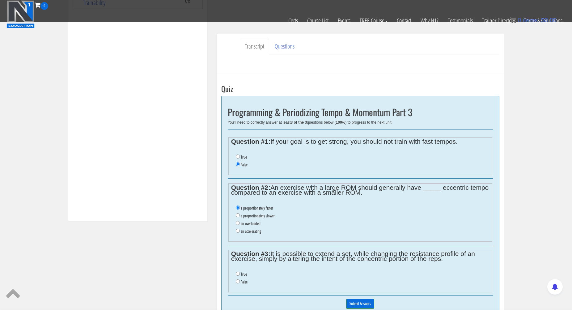
scroll to position [169, 0]
drag, startPoint x: 243, startPoint y: 267, endPoint x: 247, endPoint y: 266, distance: 4.7
click at [244, 272] on label "True" at bounding box center [244, 274] width 6 height 5
click at [240, 272] on input "True" at bounding box center [238, 274] width 4 height 4
radio input "true"
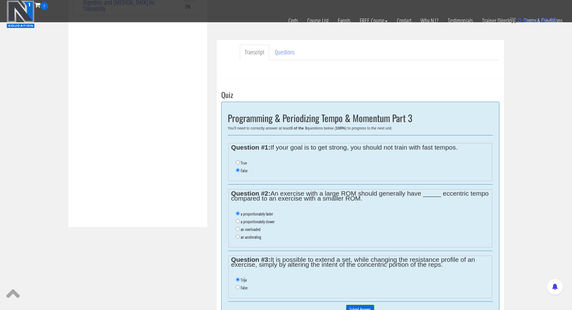
scroll to position [164, 0]
click at [361, 304] on input "Submit Answers" at bounding box center [360, 309] width 28 height 10
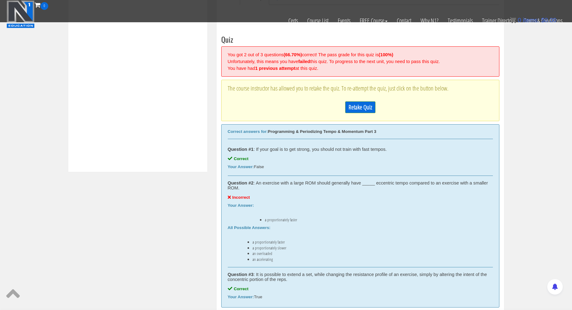
scroll to position [218, 0]
click at [363, 104] on link "Retake Quiz" at bounding box center [360, 108] width 30 height 12
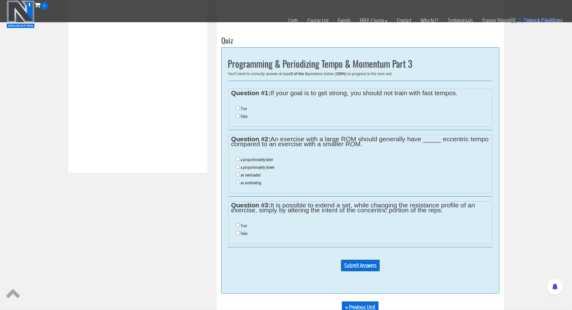
click at [241, 114] on label "False" at bounding box center [244, 116] width 7 height 5
click at [240, 114] on input "False" at bounding box center [238, 116] width 4 height 4
radio input "true"
click at [244, 223] on label "True" at bounding box center [244, 225] width 6 height 5
click at [240, 223] on input "True" at bounding box center [238, 225] width 4 height 4
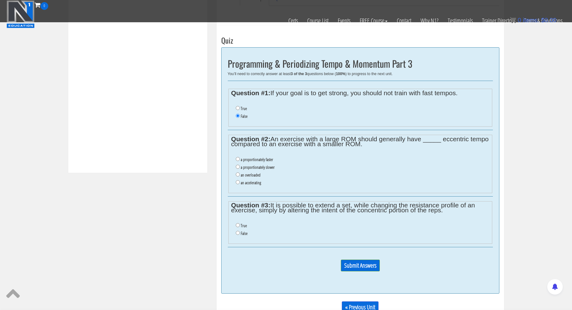
radio input "true"
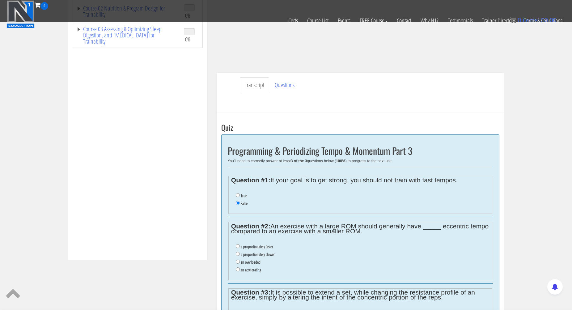
scroll to position [132, 0]
drag, startPoint x: 272, startPoint y: 223, endPoint x: 399, endPoint y: 229, distance: 127.1
click at [399, 229] on legend "Question #2: An exercise with a large ROM should generally have _____ eccentric…" at bounding box center [360, 228] width 258 height 10
copy legend "An exercise with a large ROM should generally have _____ eccentric tempo compar…"
click at [245, 251] on label "a proportionately slower" at bounding box center [258, 253] width 34 height 5
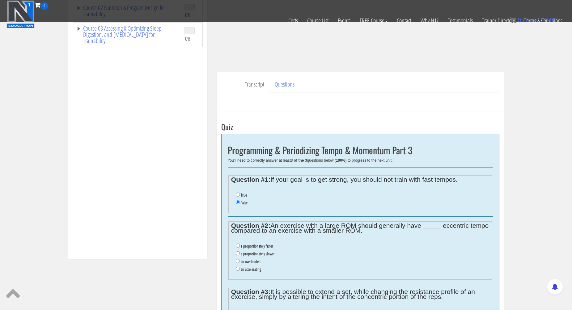
click at [240, 251] on input "a proportionately slower" at bounding box center [238, 253] width 4 height 4
radio input "true"
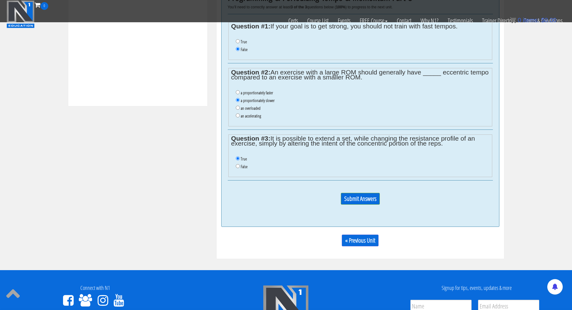
scroll to position [292, 0]
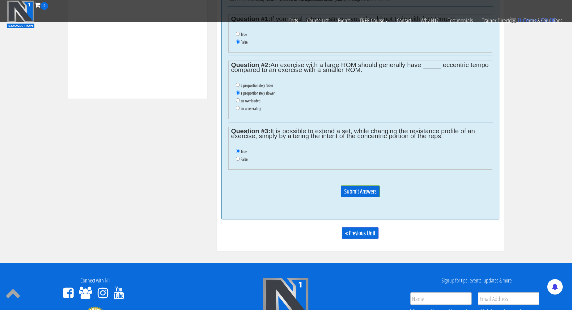
click at [361, 185] on input "Submit Answers" at bounding box center [360, 191] width 39 height 12
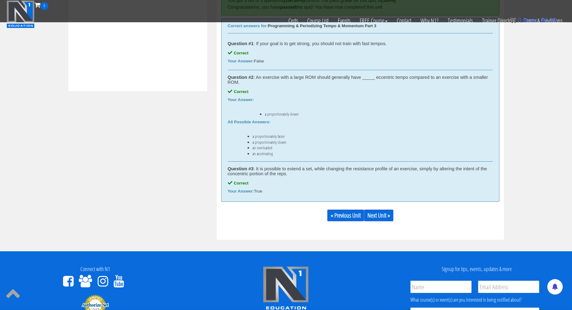
scroll to position [323, 0]
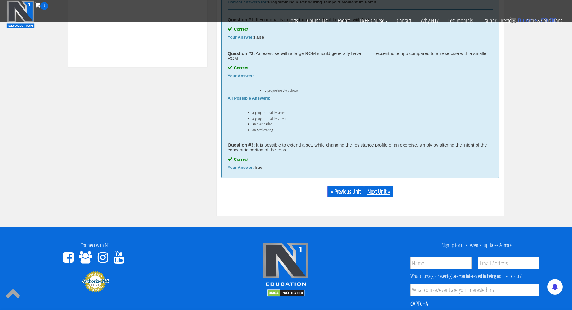
click at [376, 190] on link "Next Unit »" at bounding box center [378, 192] width 29 height 12
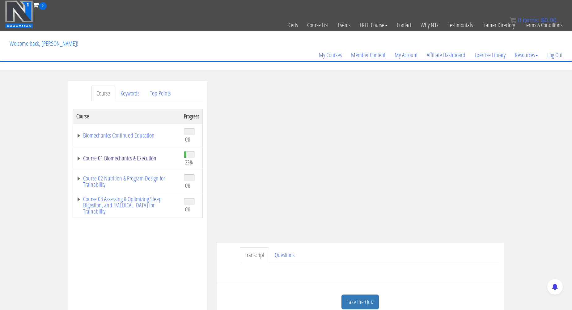
click at [137, 158] on link "Course 01 Biomechanics & Execution" at bounding box center [126, 158] width 101 height 6
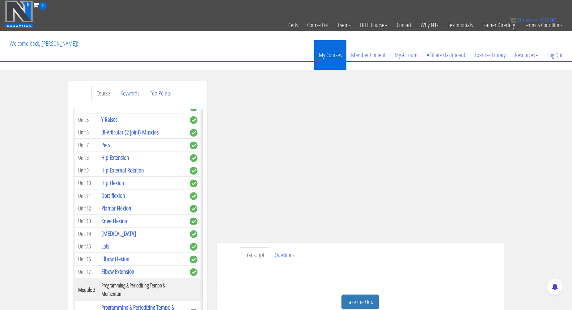
click at [333, 57] on link "My Courses" at bounding box center [330, 55] width 32 height 30
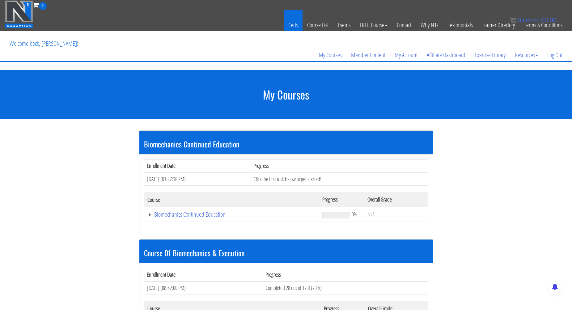
click at [290, 24] on link "Certs" at bounding box center [293, 25] width 19 height 30
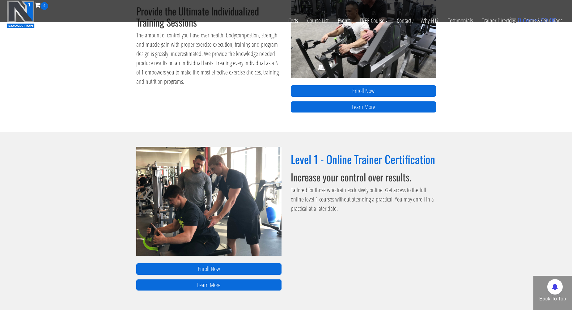
scroll to position [331, 0]
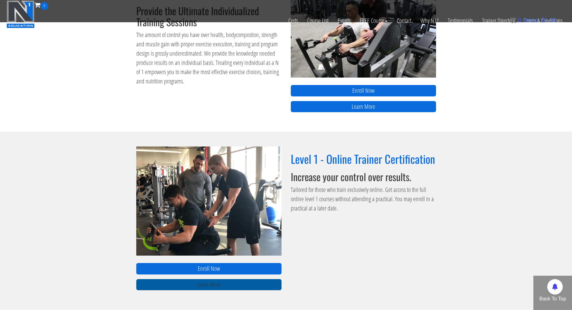
click at [221, 284] on link "Learn More" at bounding box center [208, 284] width 145 height 11
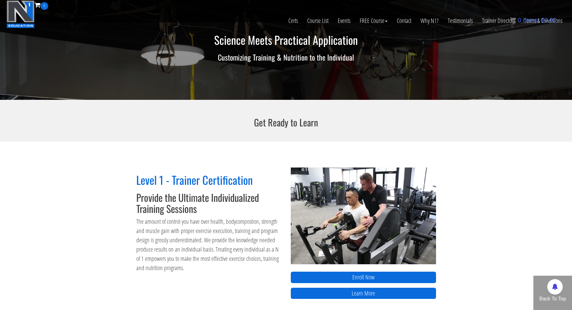
scroll to position [147, 0]
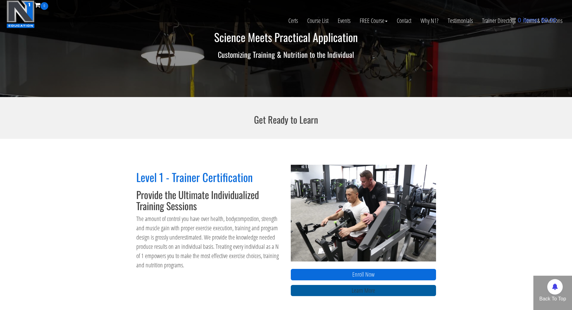
click at [361, 288] on link "Learn More" at bounding box center [363, 290] width 145 height 11
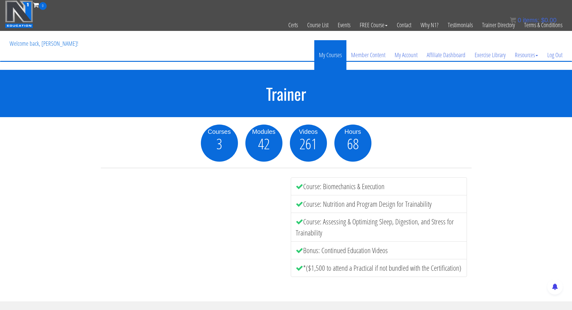
click at [331, 51] on link "My Courses" at bounding box center [330, 55] width 32 height 30
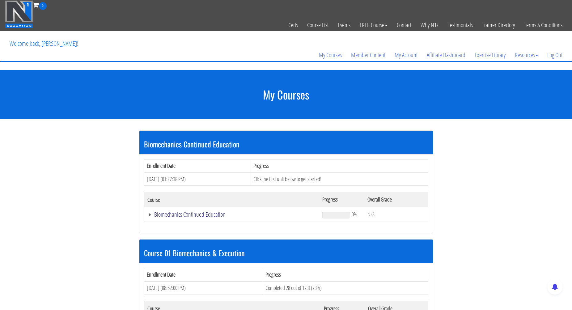
click at [188, 215] on link "Biomechanics Continued Education" at bounding box center [231, 214] width 169 height 6
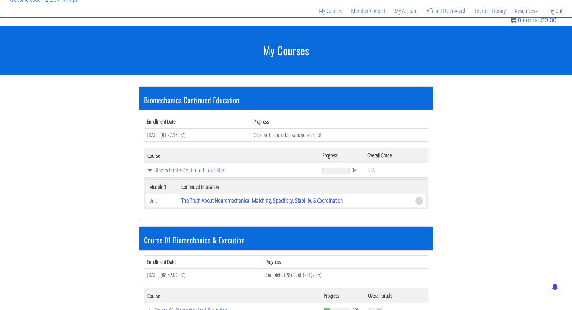
scroll to position [50, 0]
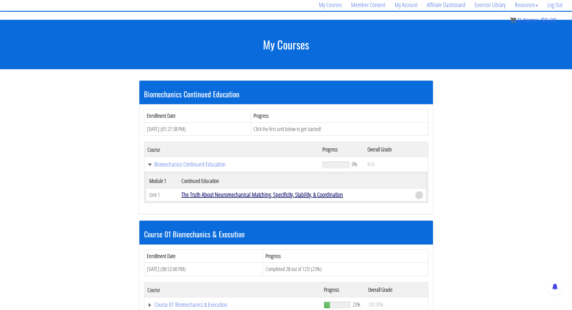
click at [240, 194] on link "The Truth About Neuromechanical Matching, Specificity, Stability, & Coordination" at bounding box center [262, 194] width 162 height 8
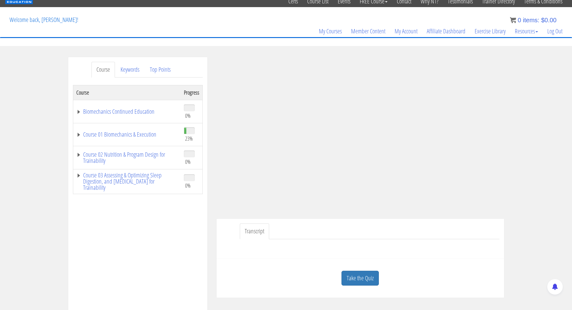
scroll to position [25, 0]
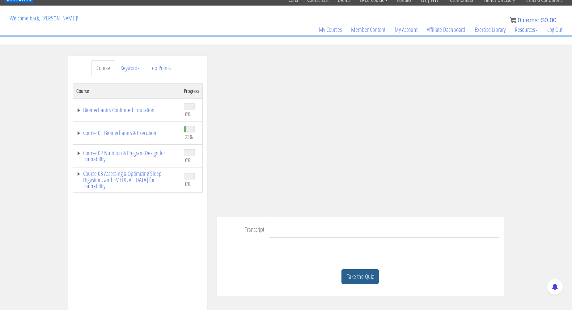
click at [370, 280] on link "Take the Quiz" at bounding box center [359, 276] width 37 height 15
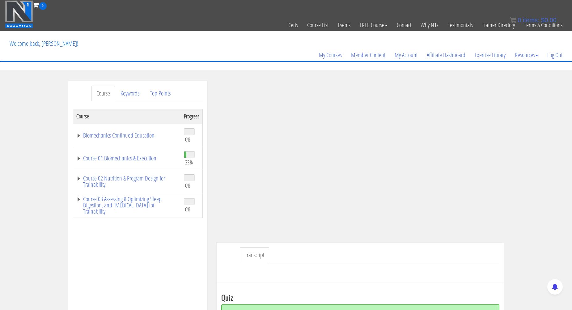
scroll to position [0, 0]
click at [344, 25] on link "Events" at bounding box center [344, 25] width 22 height 30
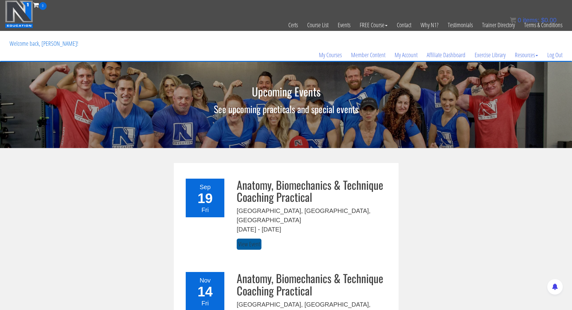
click at [253, 238] on link "View Event" at bounding box center [249, 243] width 25 height 11
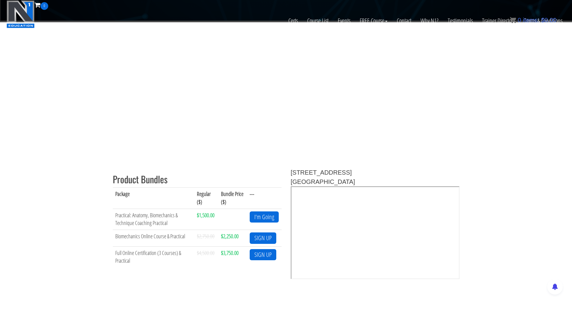
scroll to position [153, 0]
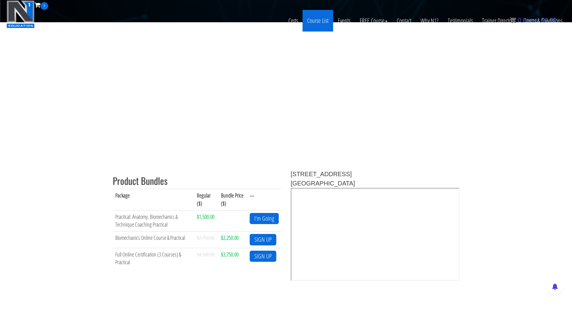
click at [324, 20] on link "Course List" at bounding box center [317, 21] width 31 height 22
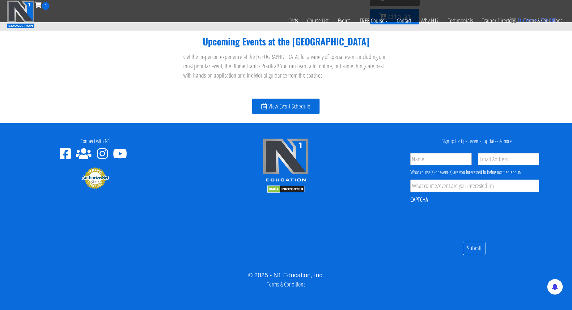
scroll to position [745, 0]
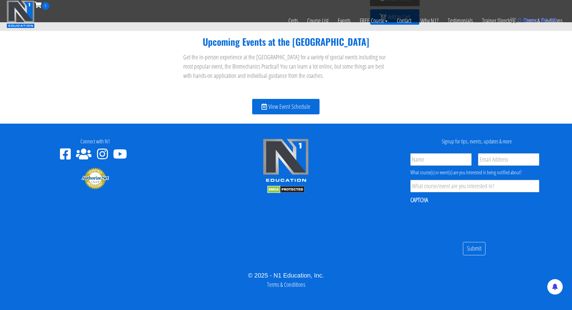
click at [445, 165] on ul "Name * Email * Product Interest * What course(s) or event(s) are you interested…" at bounding box center [476, 191] width 135 height 82
type input "[PERSON_NAME]"
